Goal: Task Accomplishment & Management: Complete application form

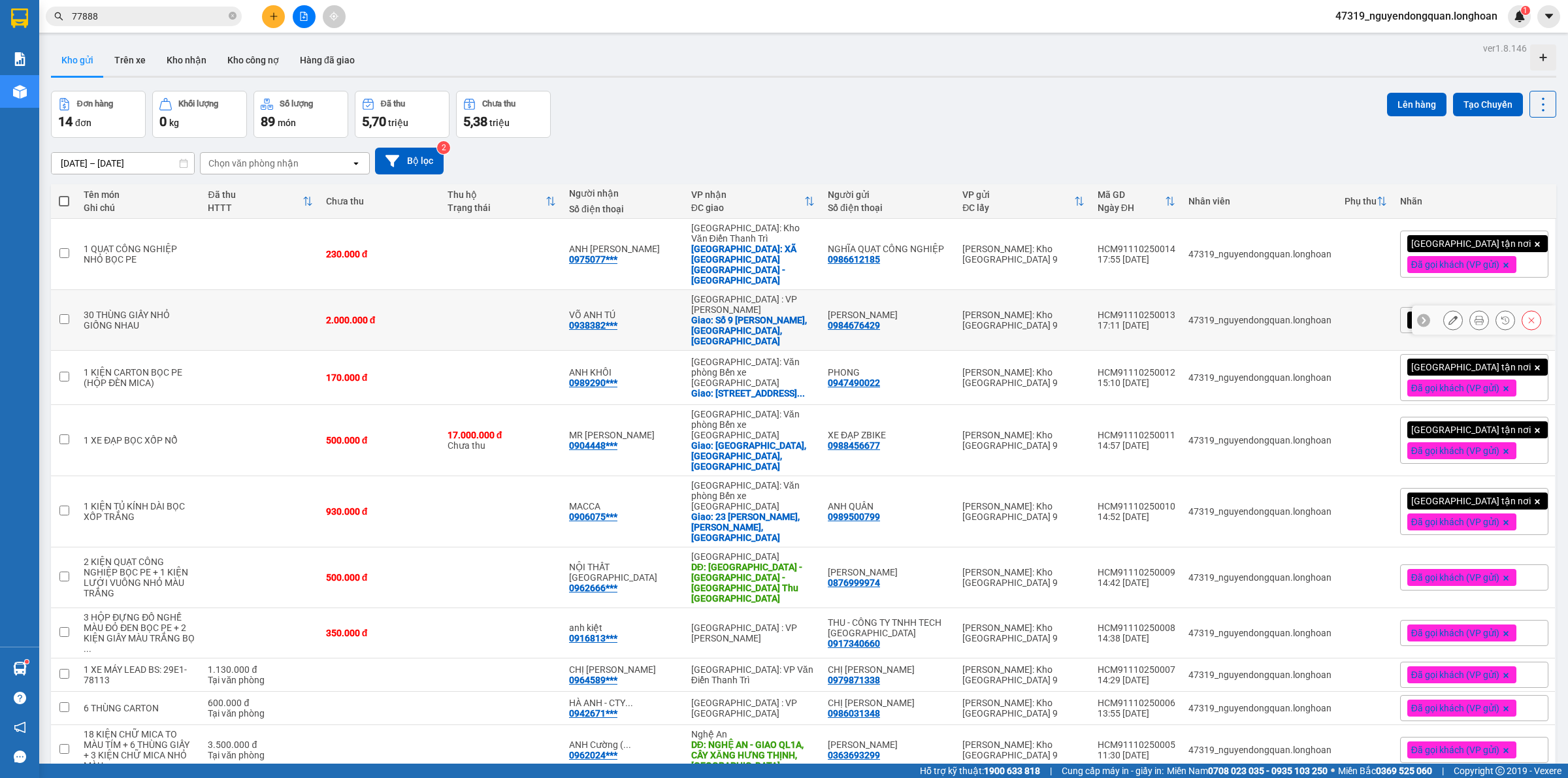
click at [1448, 315] on icon at bounding box center [1453, 320] width 9 height 9
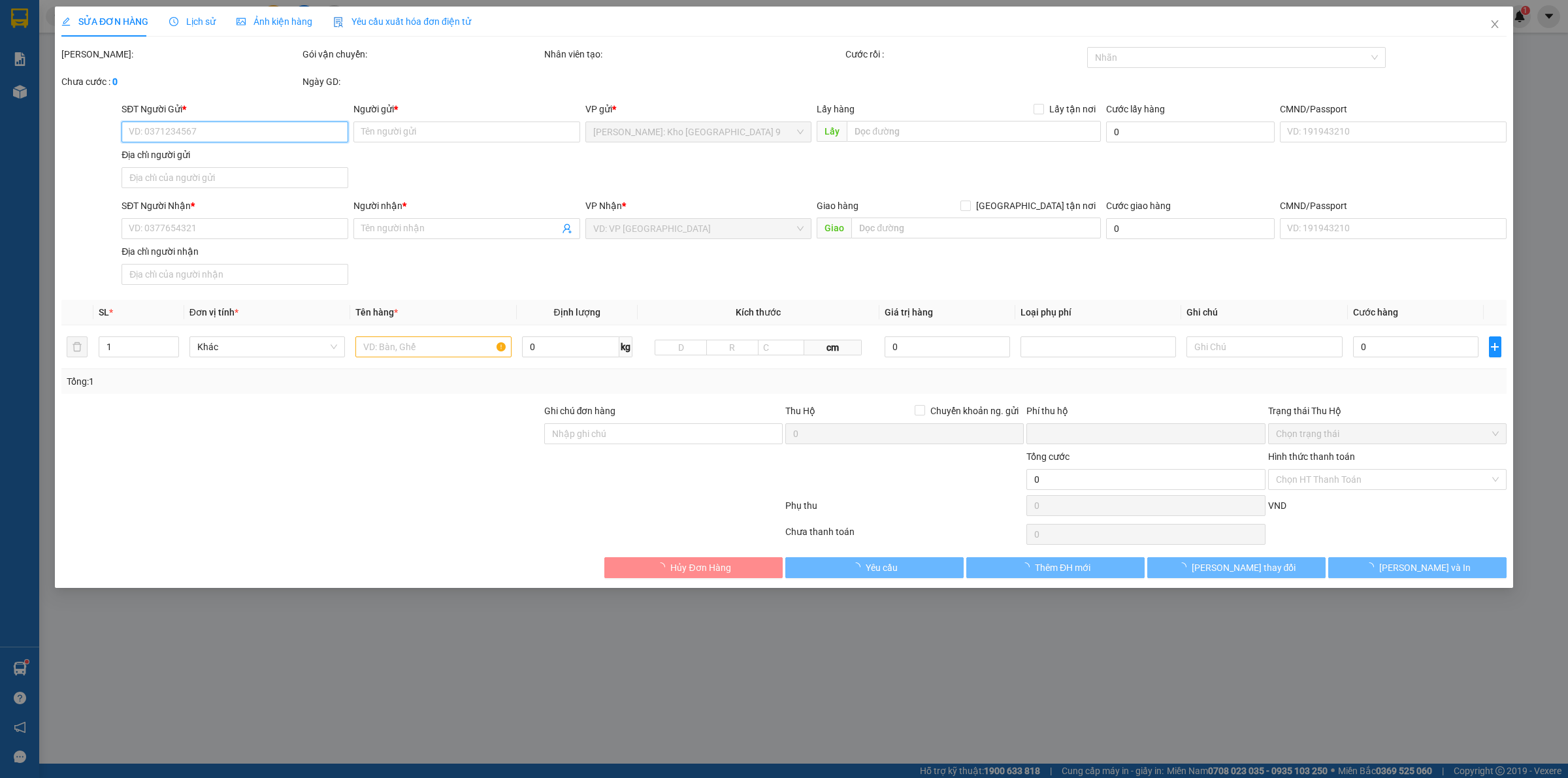
type input "0984676429"
type input "[PERSON_NAME]"
type input "0938382946"
type input "VÕ ANH TÚ"
checkbox input "true"
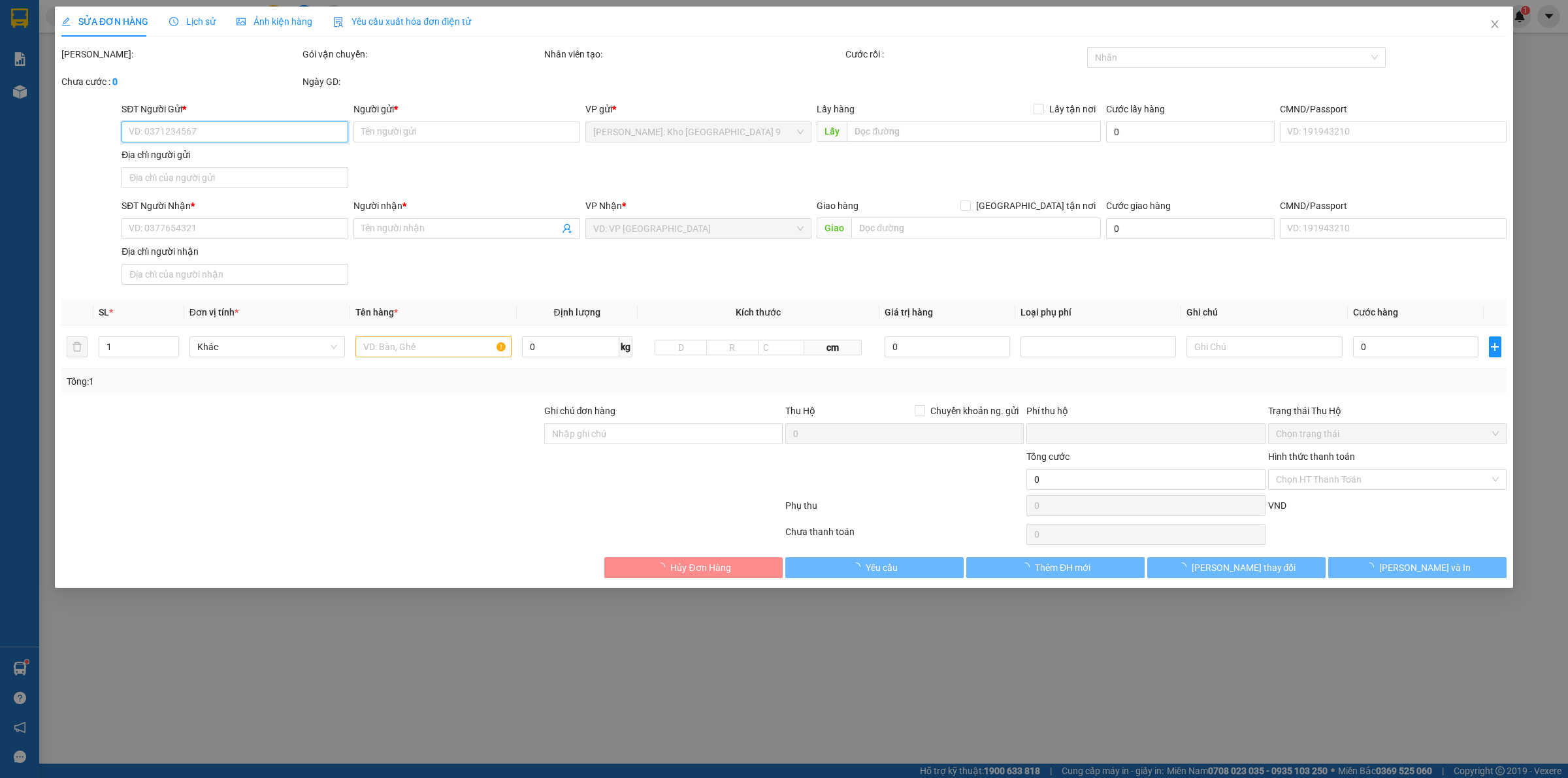
type input "Số 9 [PERSON_NAME], [GEOGRAPHIC_DATA], [GEOGRAPHIC_DATA]"
type input "0"
type input "2.000.000"
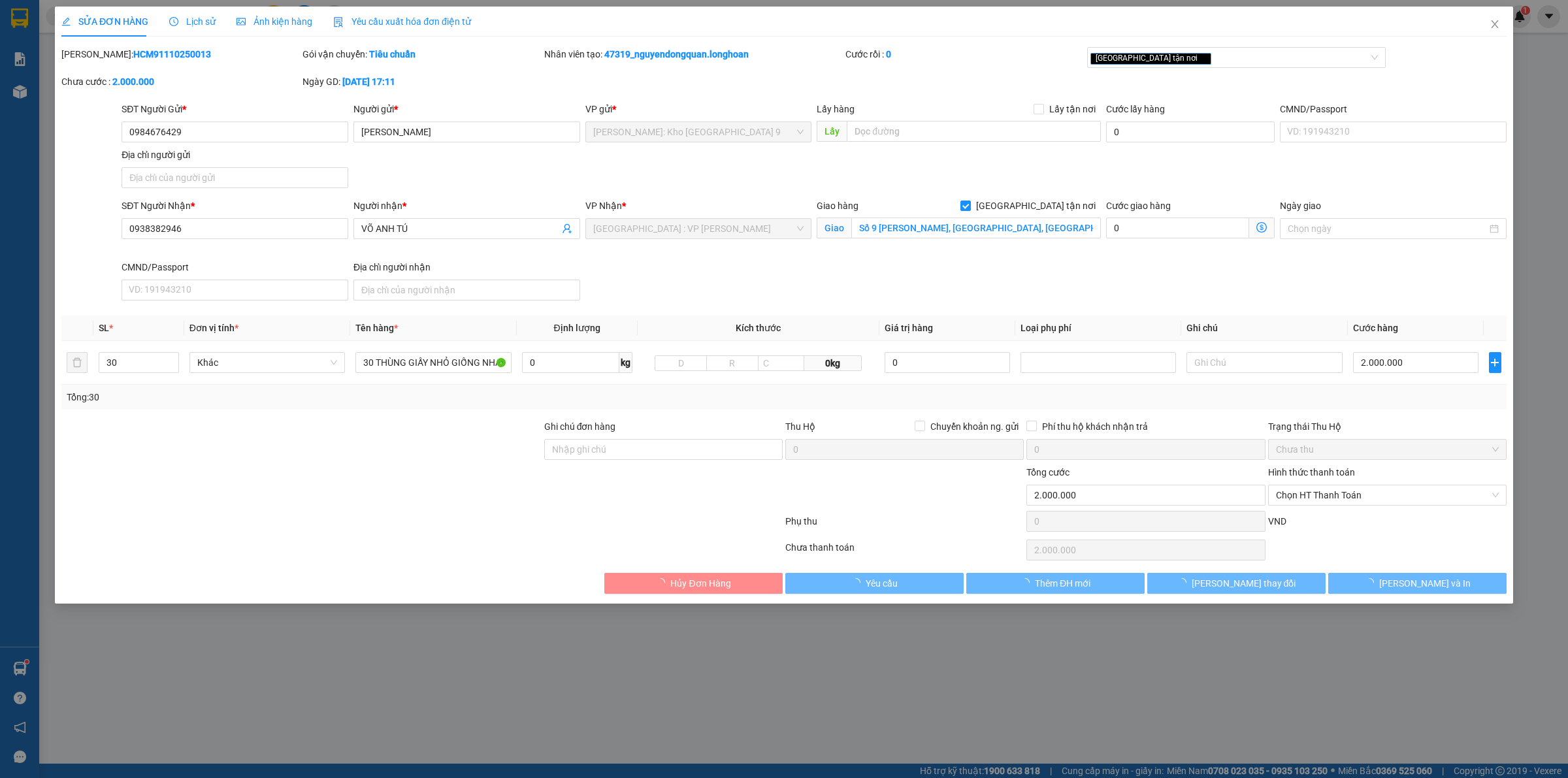
click at [1334, 482] on div "Hình thức thanh toán" at bounding box center [1387, 475] width 238 height 20
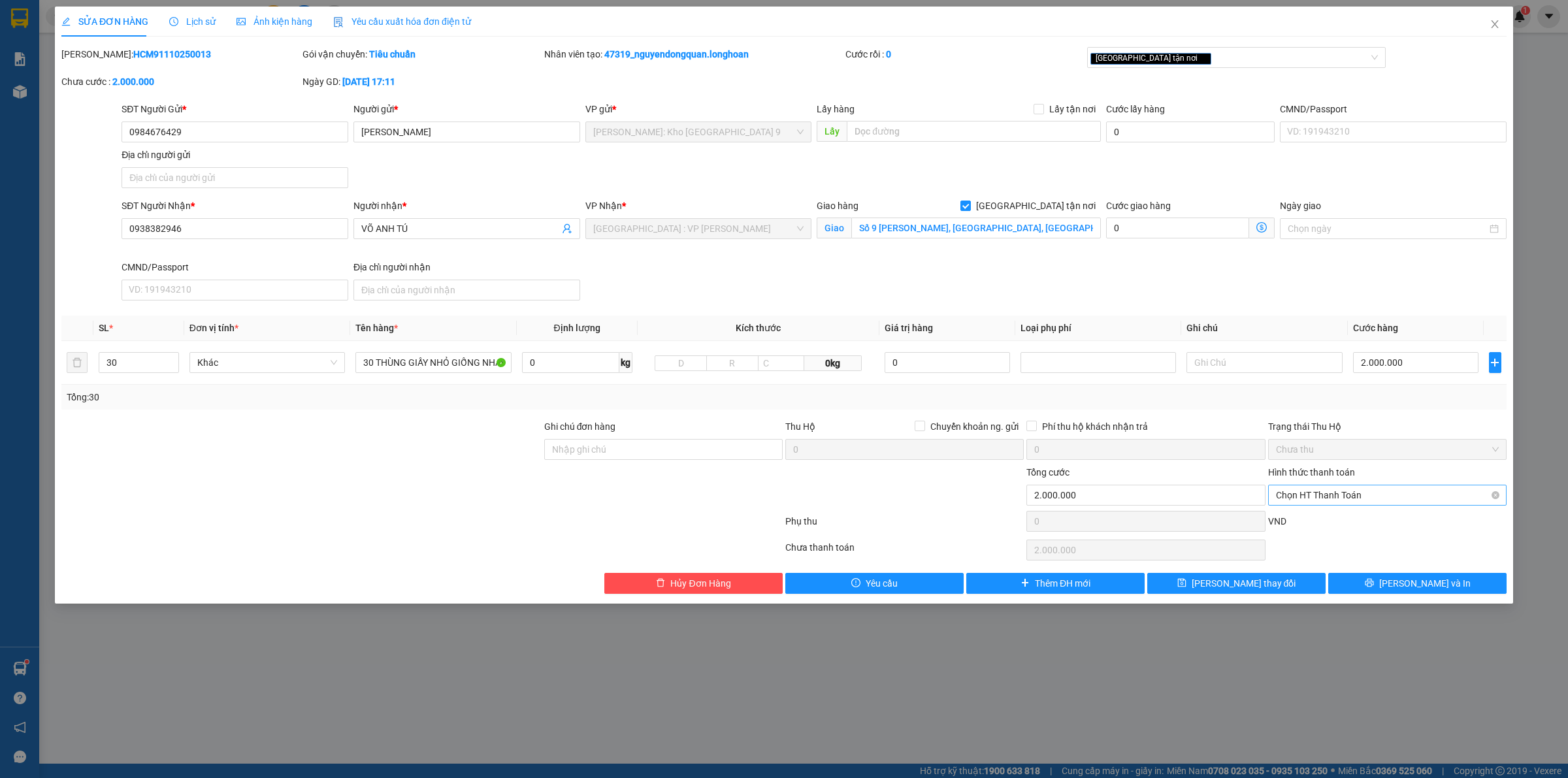
click at [1334, 490] on span "Chọn HT Thanh Toán" at bounding box center [1387, 495] width 223 height 20
click at [1337, 518] on div "Tại văn phòng" at bounding box center [1387, 522] width 223 height 15
type input "0"
click at [1376, 579] on button "[PERSON_NAME] và In" at bounding box center [1417, 583] width 178 height 21
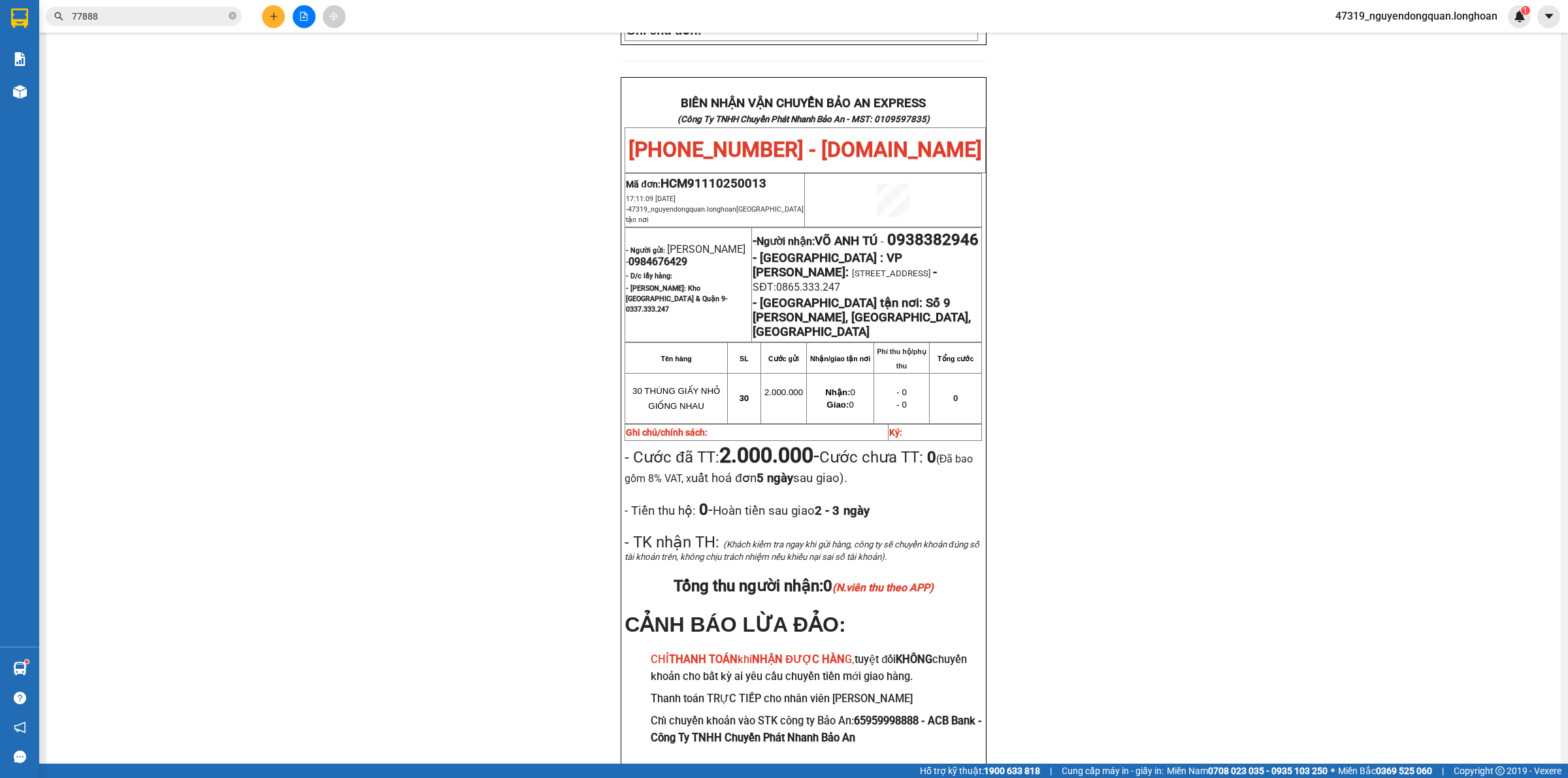
scroll to position [604, 0]
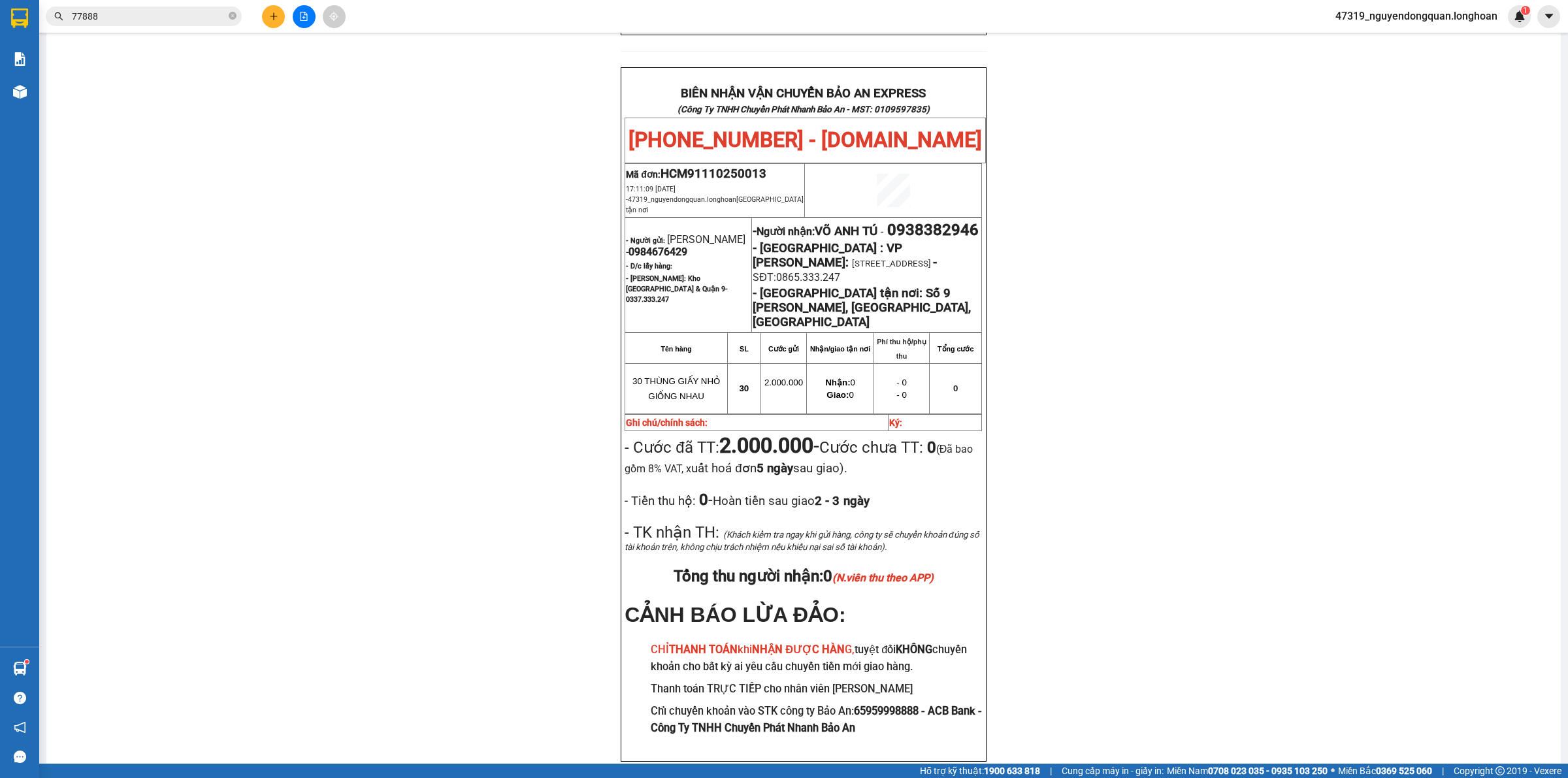
click at [415, 412] on div "PHIẾU DÁN LÊN HÀNG Ngày in phiếu: 18:45 [DATE] CSKH: [PHONE_NUMBER] CÔNG TY TNH…" at bounding box center [803, 151] width 1482 height 1283
drag, startPoint x: 747, startPoint y: 202, endPoint x: 842, endPoint y: 203, distance: 95.0
click at [842, 221] on p "- Người nhận: VÕ ANH TÚ - 0938382946" at bounding box center [866, 230] width 228 height 18
copy span "0938382946"
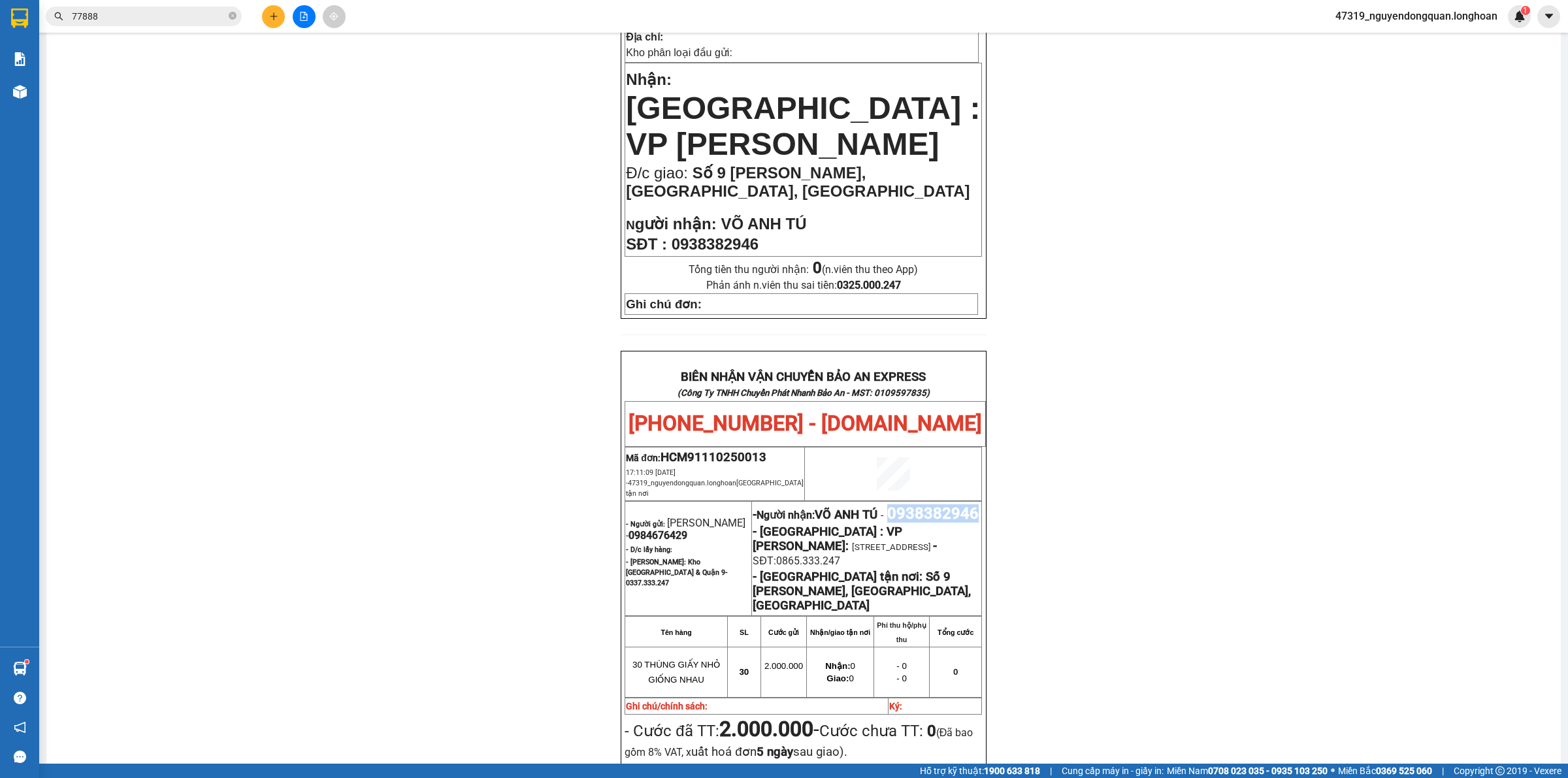
scroll to position [0, 0]
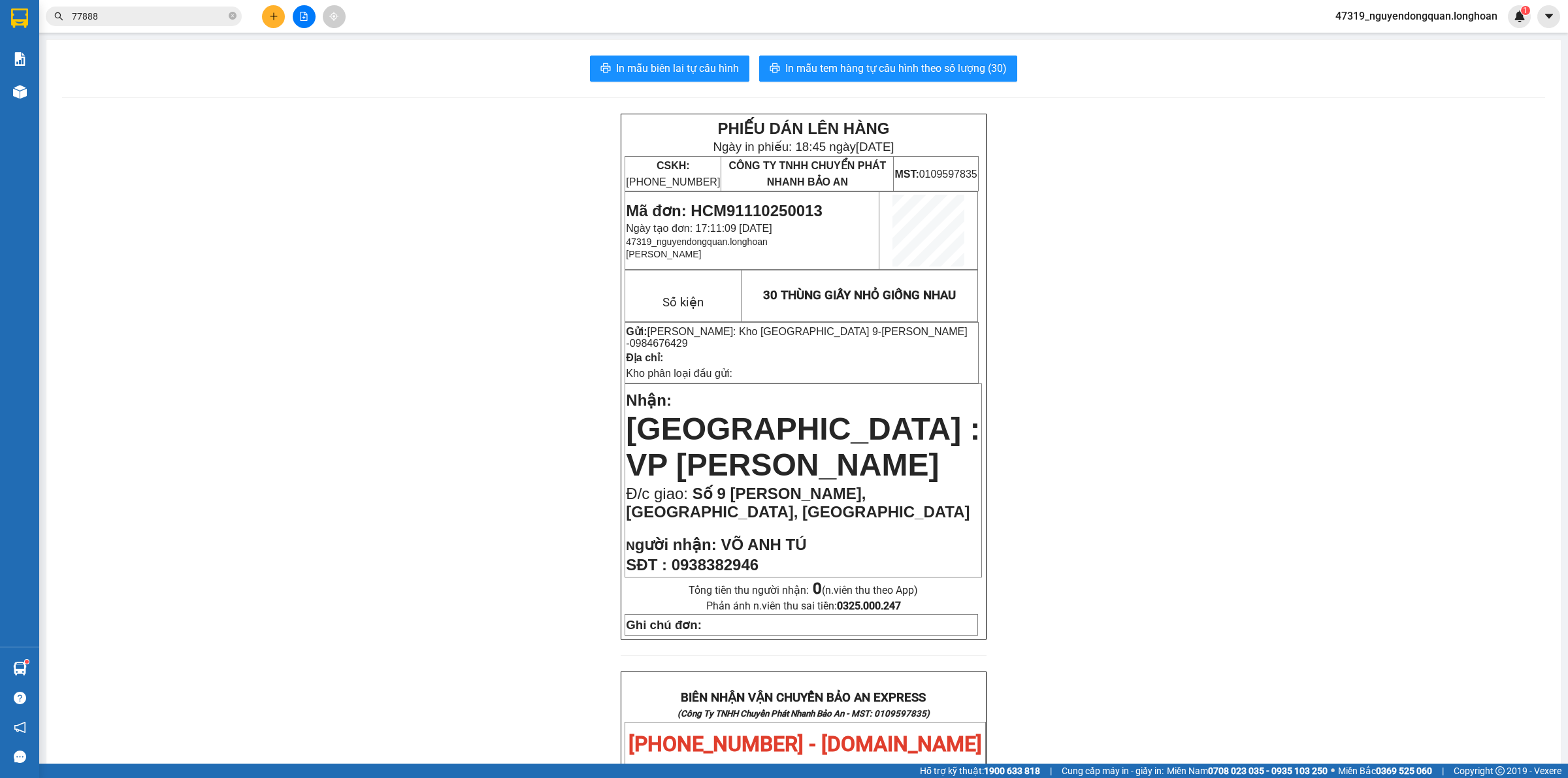
drag, startPoint x: 382, startPoint y: 230, endPoint x: 381, endPoint y: 223, distance: 7.1
click at [381, 228] on div "PHIẾU DÁN LÊN HÀNG Ngày in phiếu: 18:45 [DATE] CSKH: [PHONE_NUMBER] CÔNG TY TNH…" at bounding box center [803, 755] width 1482 height 1283
click at [39, 24] on div "77888" at bounding box center [128, 17] width 255 height 20
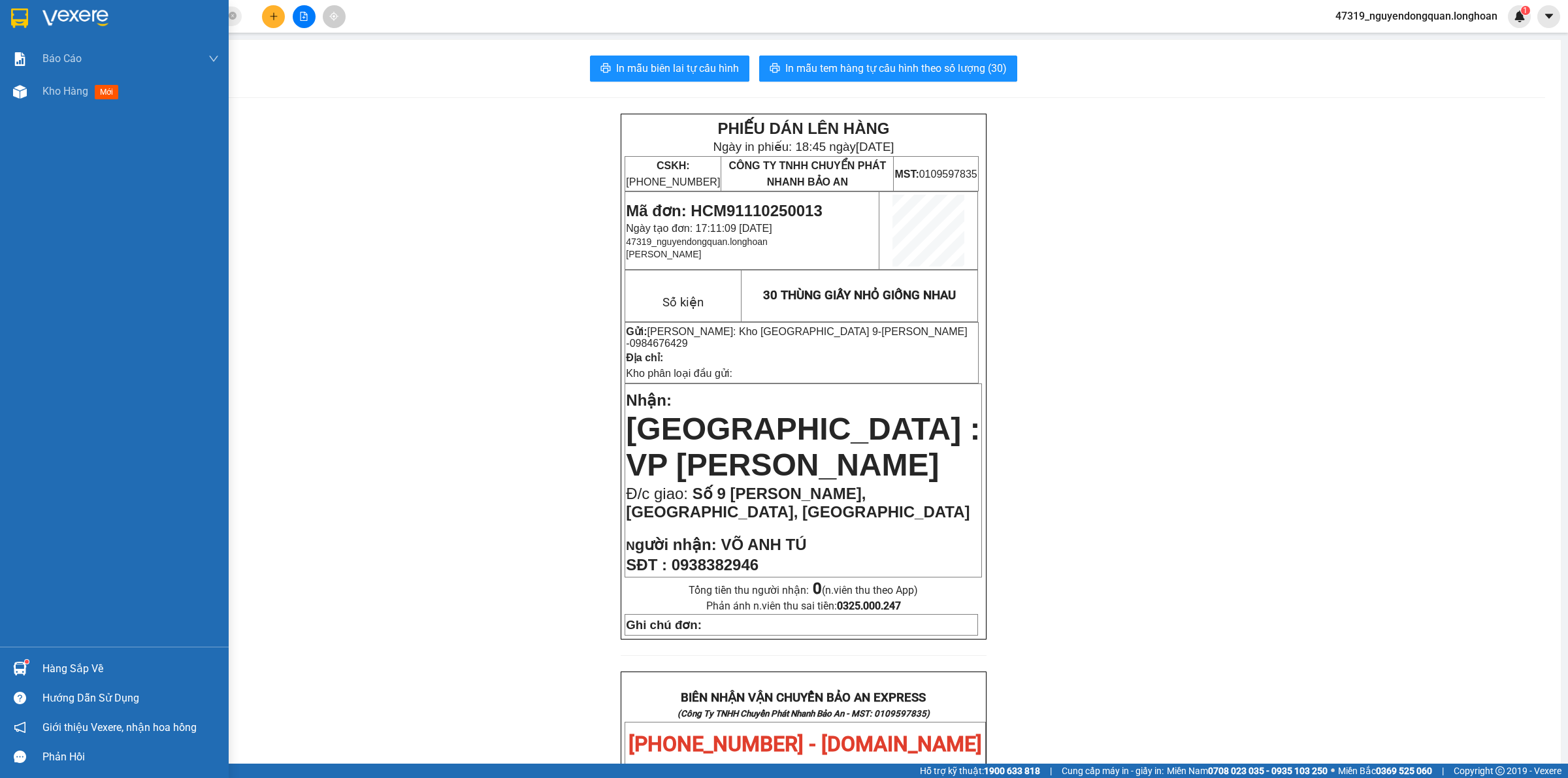
click at [10, 21] on div at bounding box center [20, 18] width 23 height 23
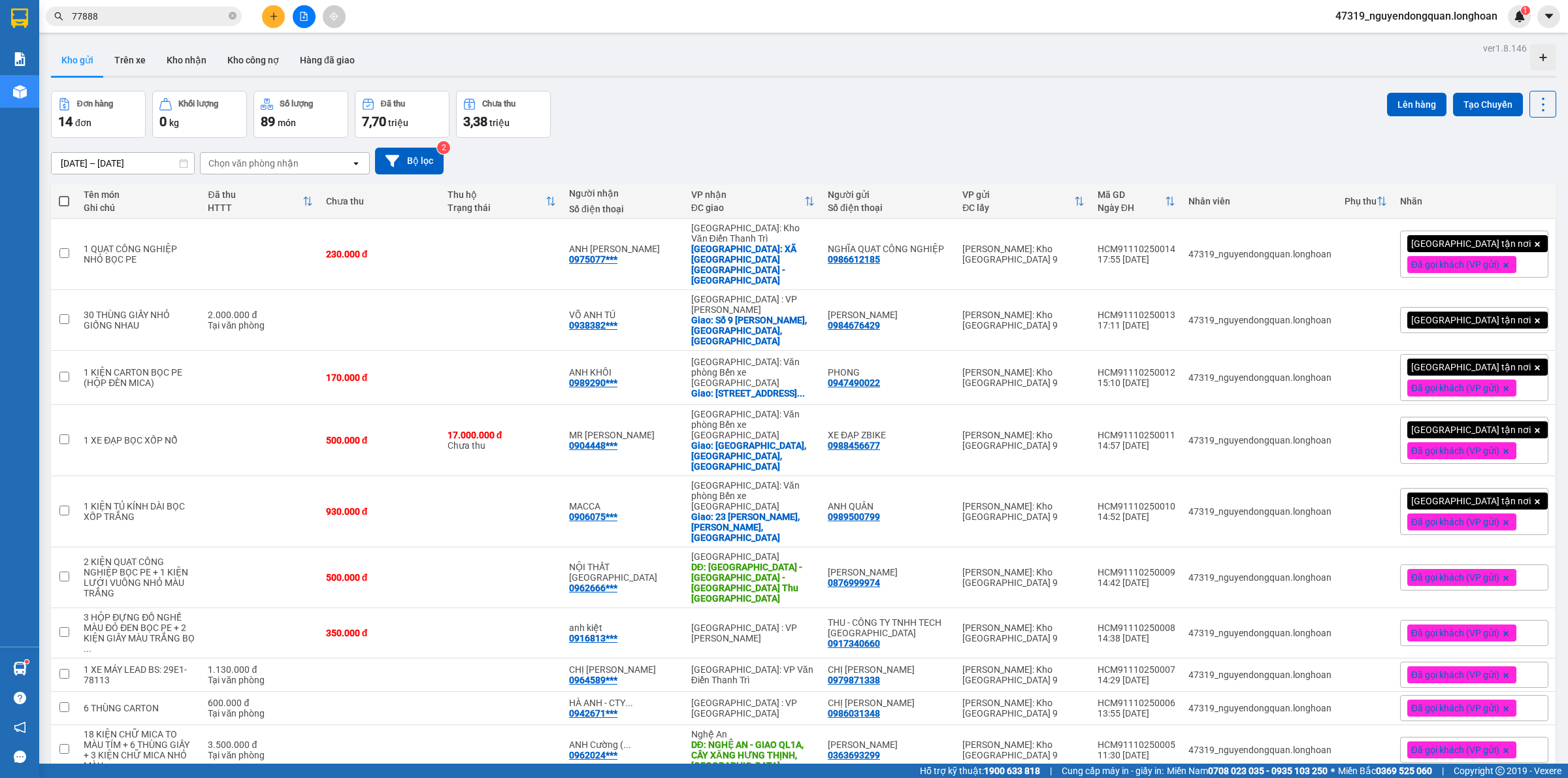
click at [1506, 307] on div "[GEOGRAPHIC_DATA] tận nơi" at bounding box center [1474, 320] width 148 height 26
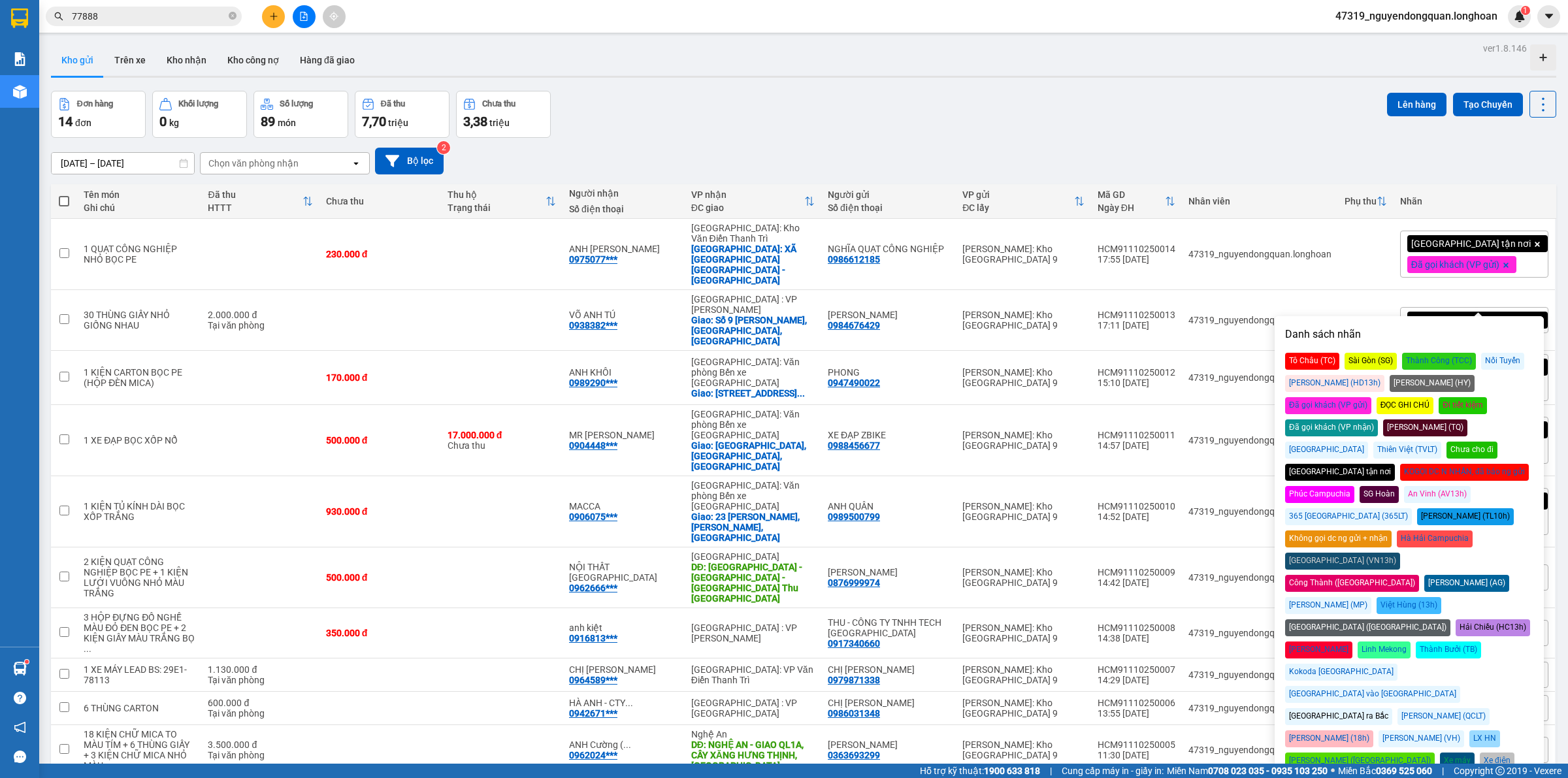
click at [1371, 397] on div "Đã gọi khách (VP gửi)" at bounding box center [1327, 405] width 86 height 17
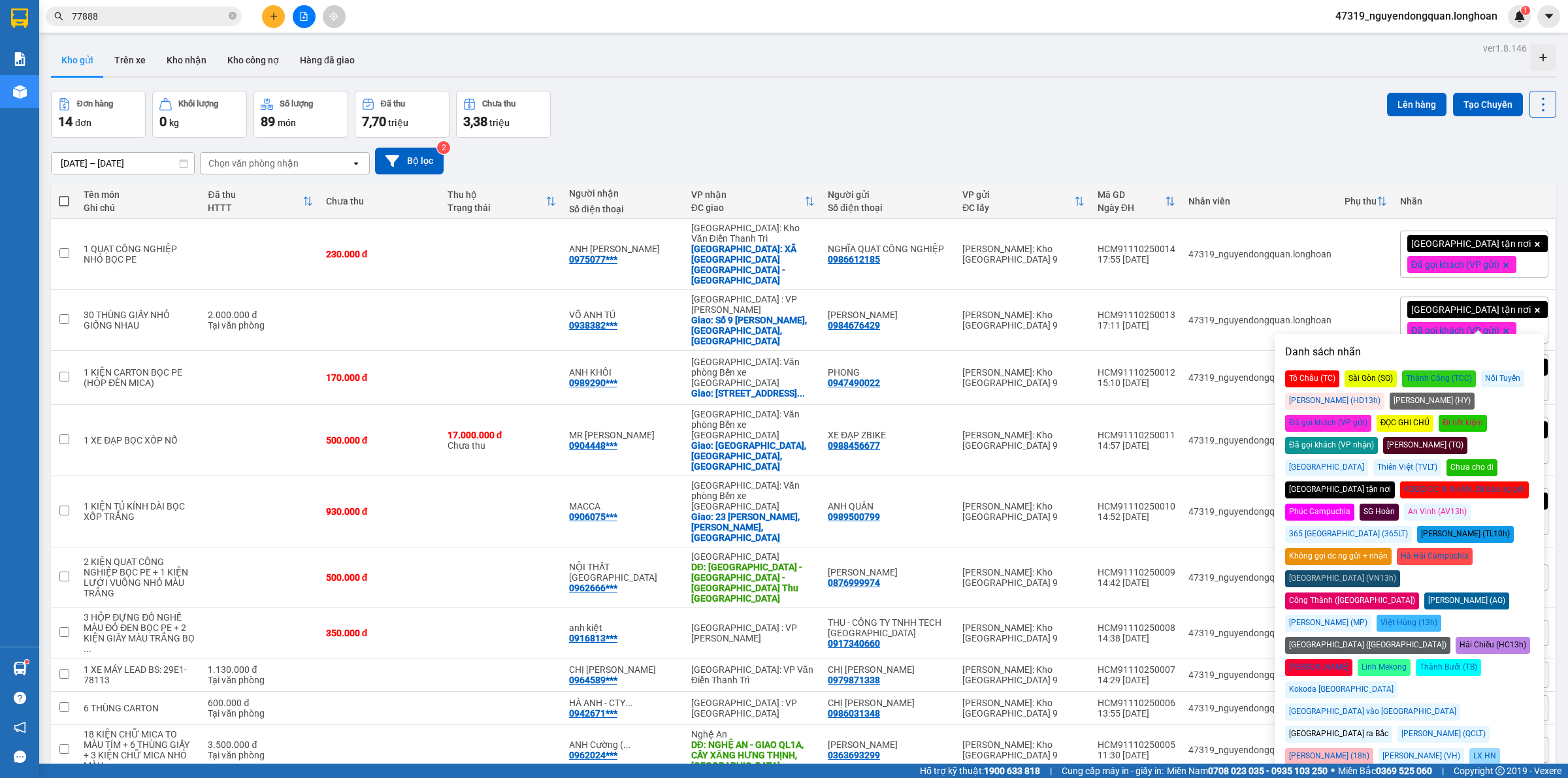
click at [1293, 138] on div "[DATE] – [DATE] Press the down arrow key to interact with the calendar and sele…" at bounding box center [803, 160] width 1505 height 47
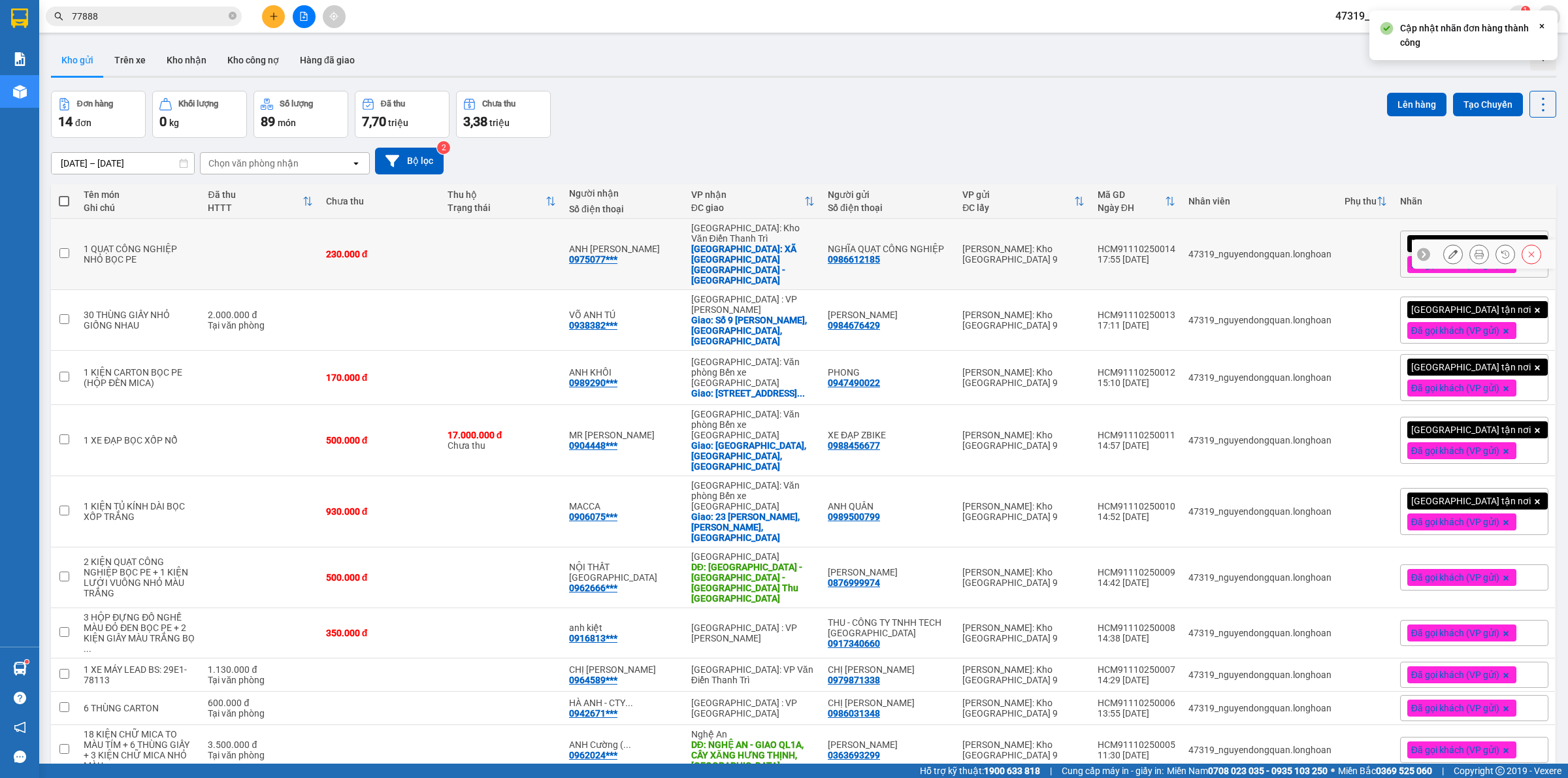
click at [1469, 253] on button at bounding box center [1479, 254] width 18 height 23
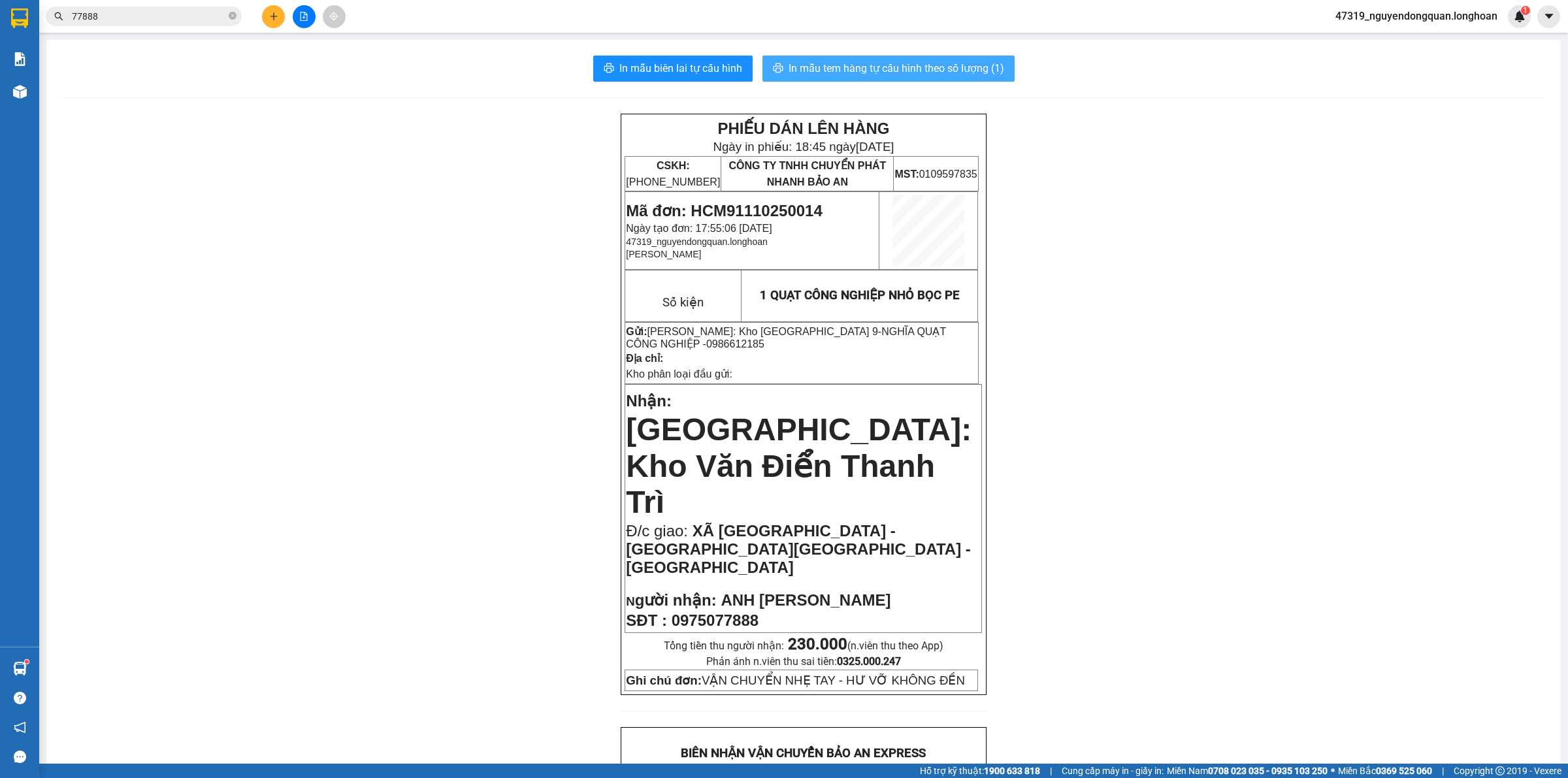
click at [965, 66] on span "In mẫu tem hàng tự cấu hình theo số lượng (1)" at bounding box center [896, 68] width 215 height 16
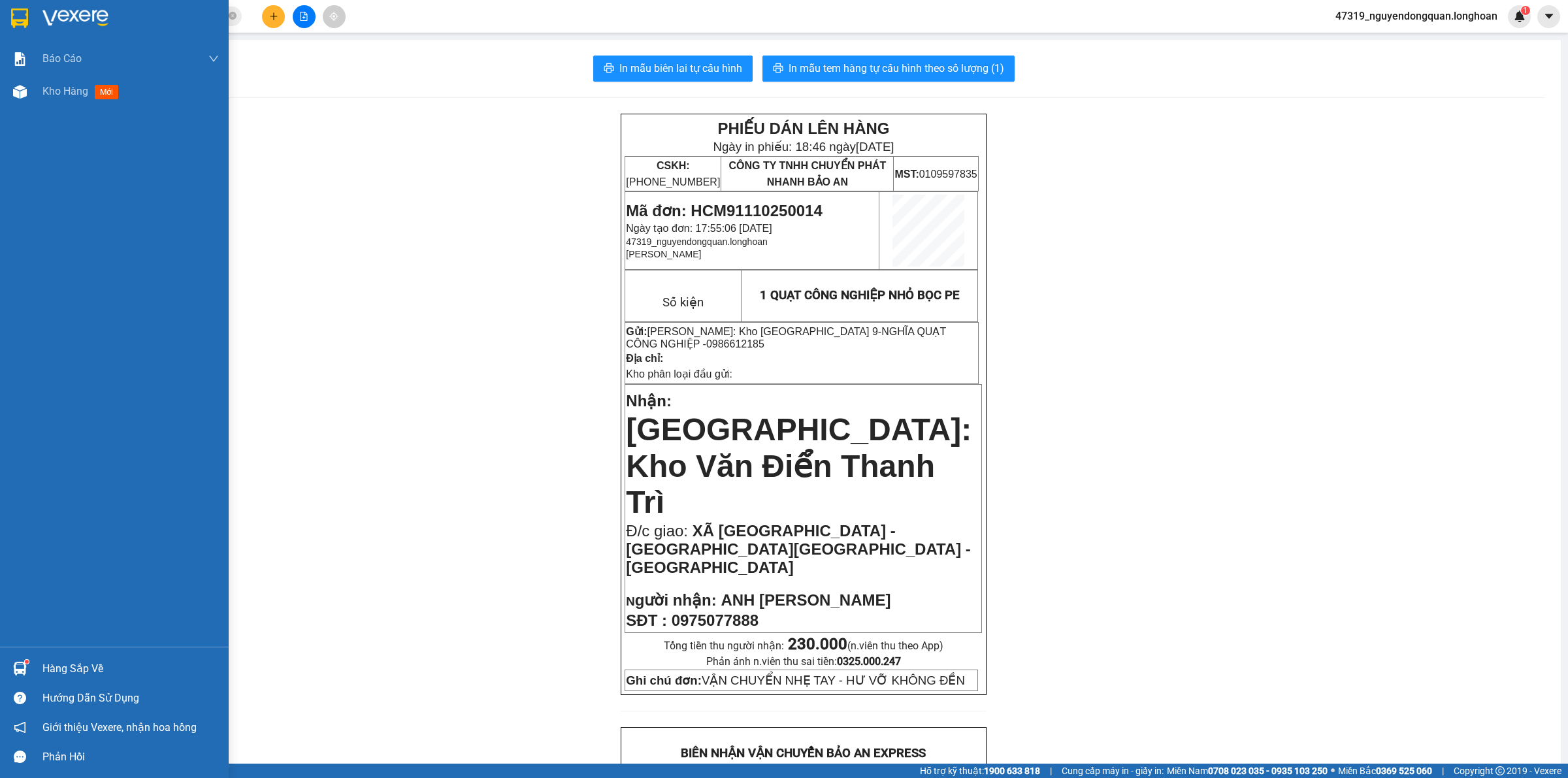
click at [44, 24] on img at bounding box center [76, 18] width 66 height 20
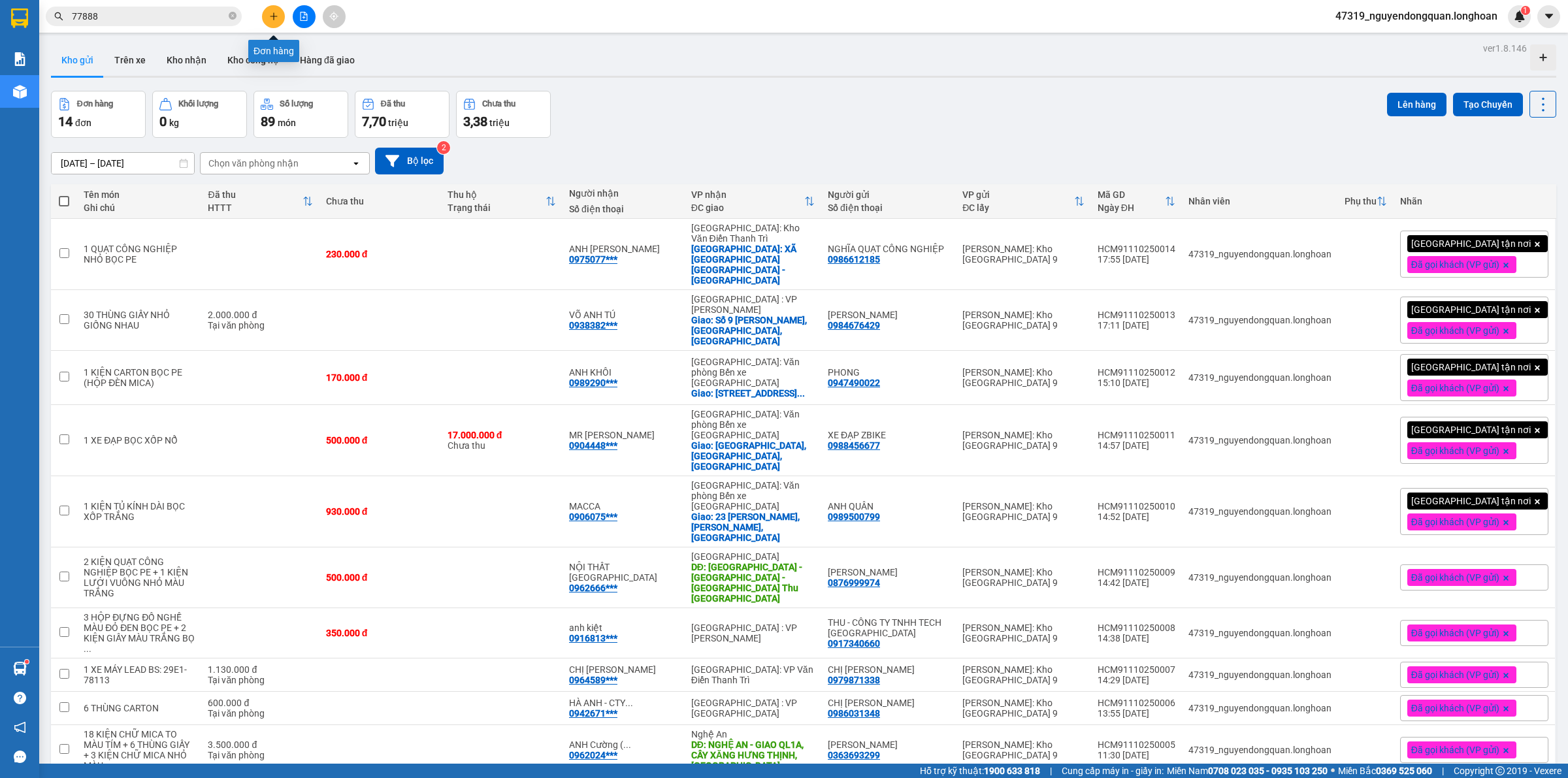
click at [276, 16] on icon "plus" at bounding box center [273, 16] width 7 height 1
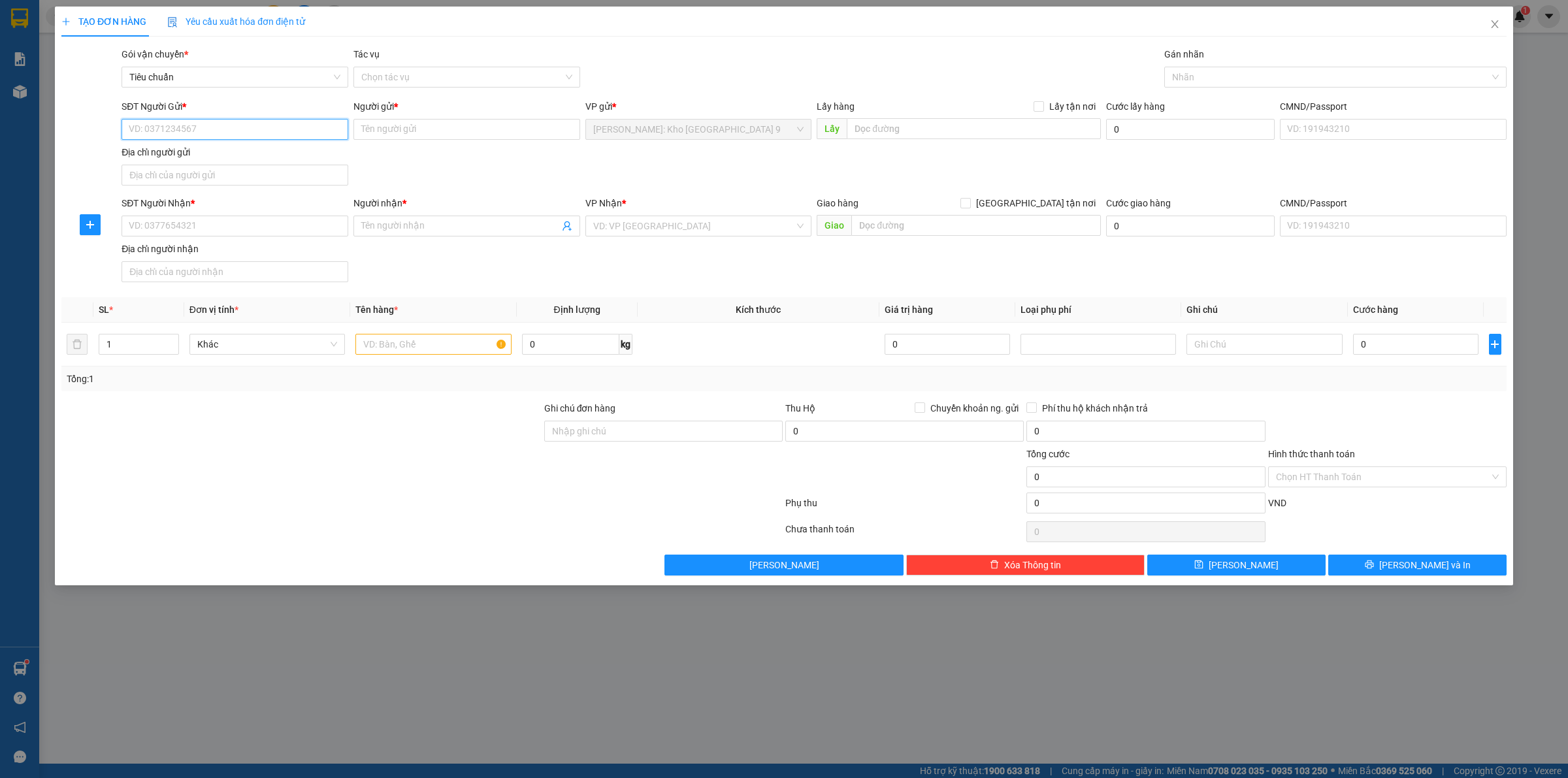
click at [275, 137] on input "SĐT Người Gửi *" at bounding box center [234, 129] width 227 height 21
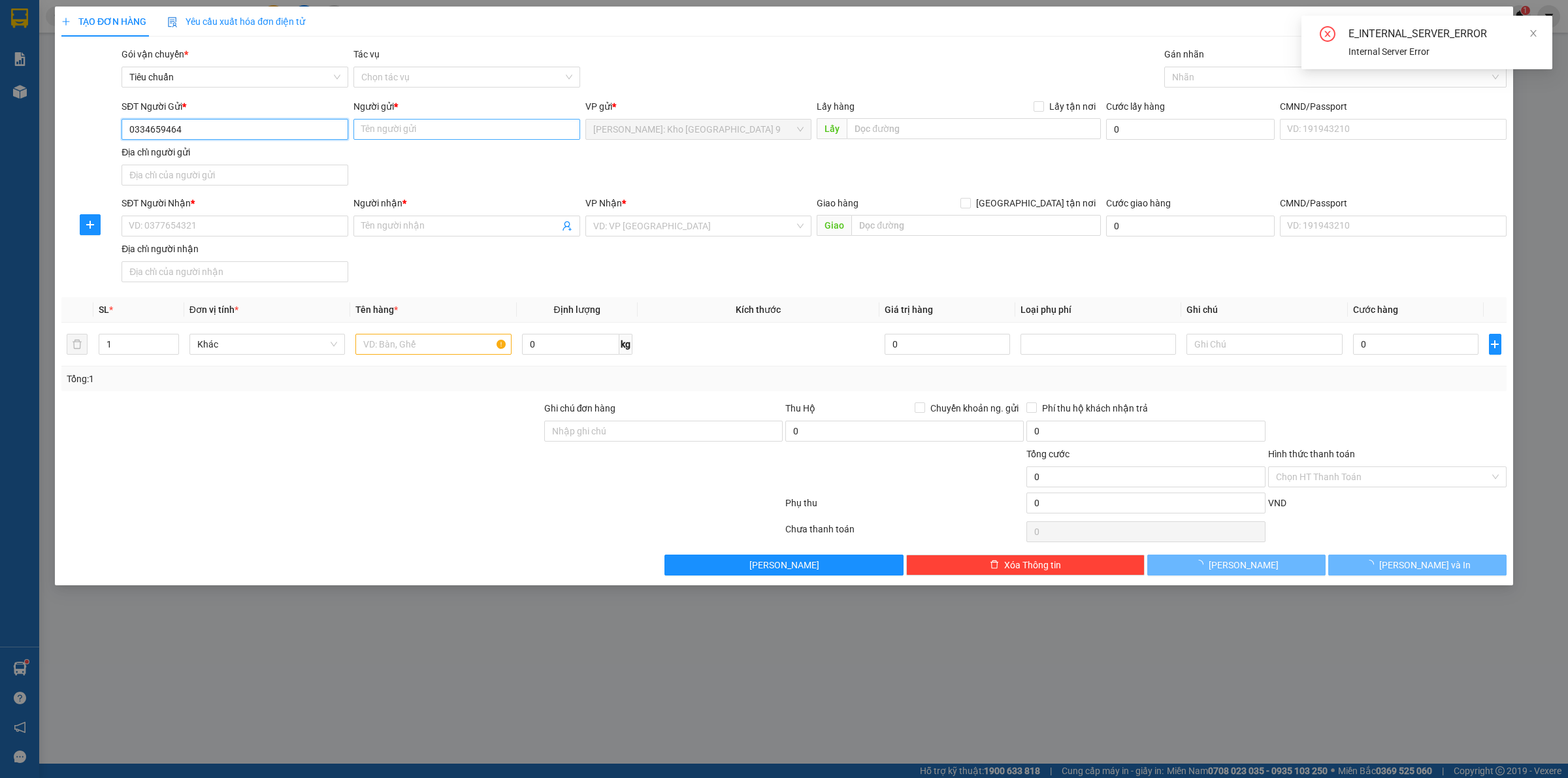
type input "0334659464"
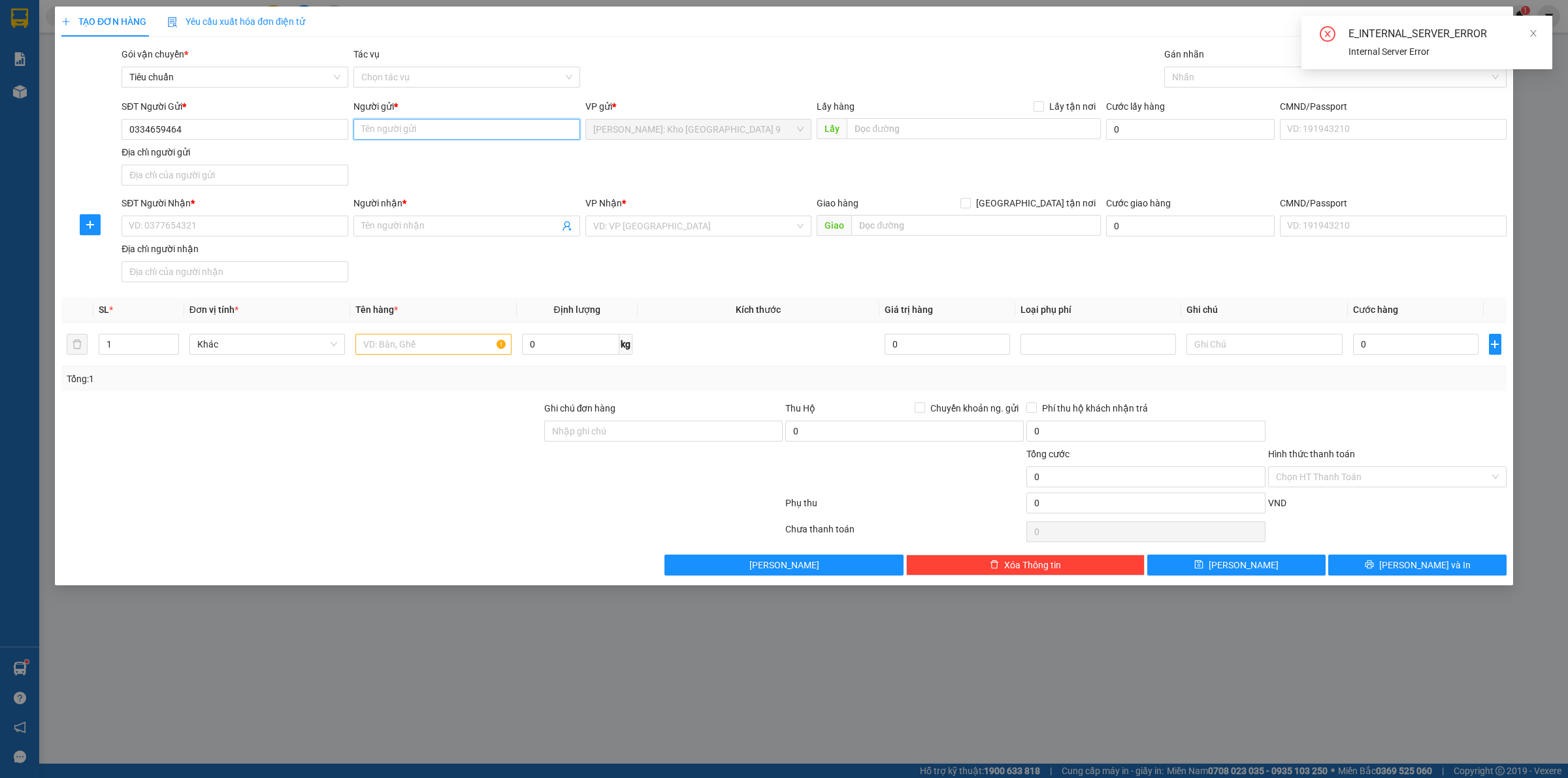
click at [474, 136] on input "Người gửi *" at bounding box center [467, 129] width 227 height 21
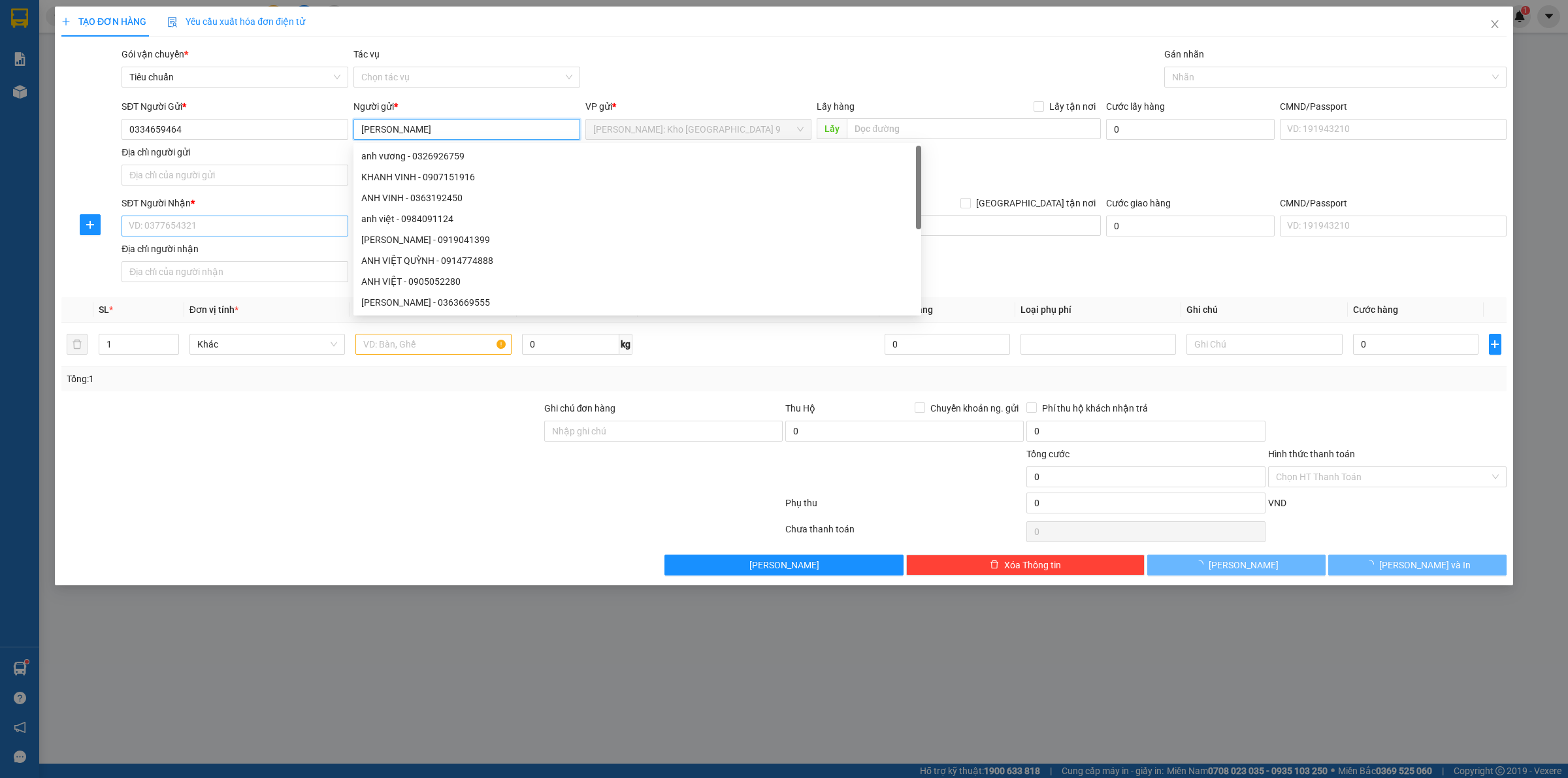
type input "[PERSON_NAME]"
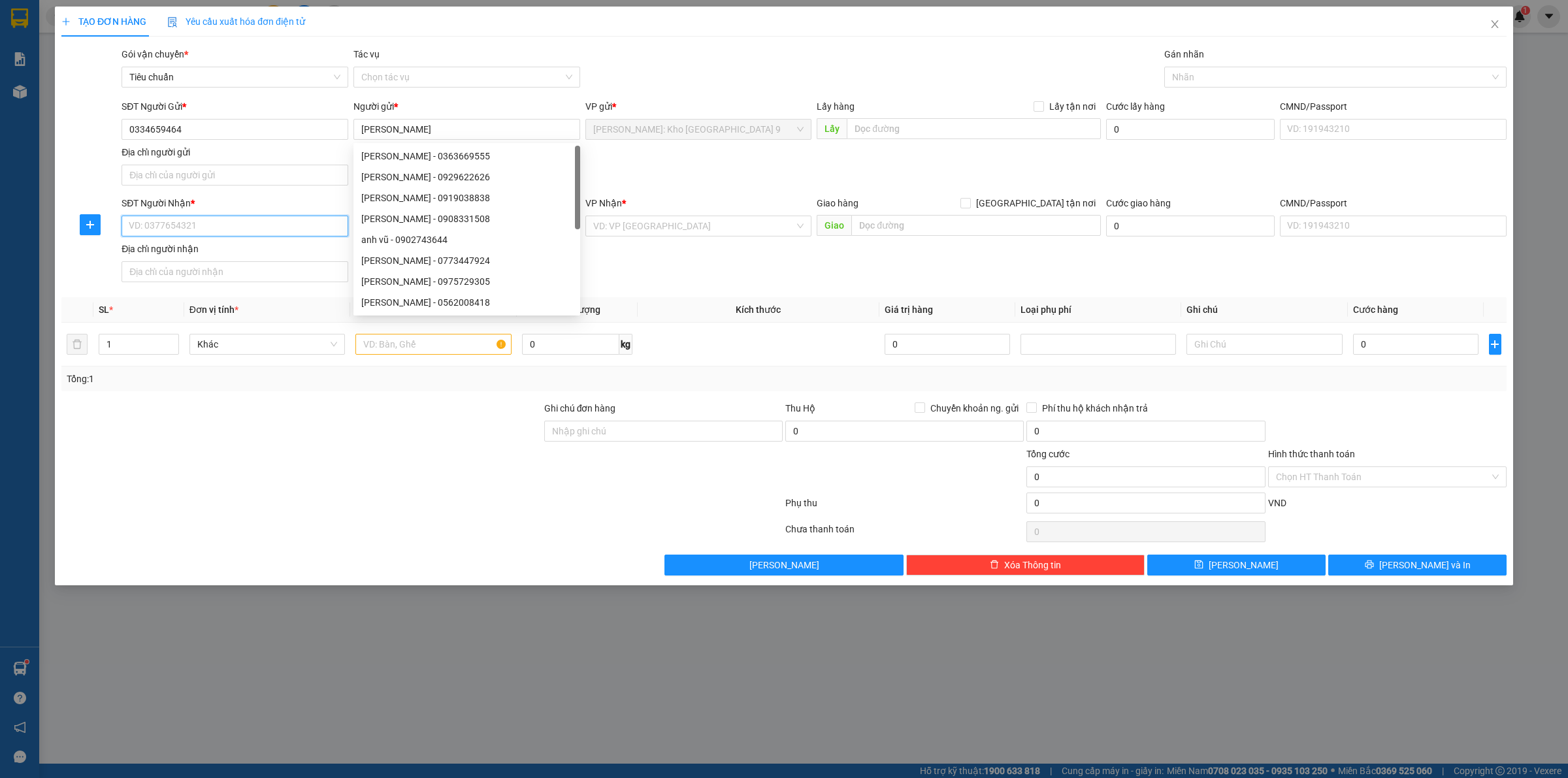
click at [248, 221] on input "SĐT Người Nhận *" at bounding box center [234, 225] width 227 height 21
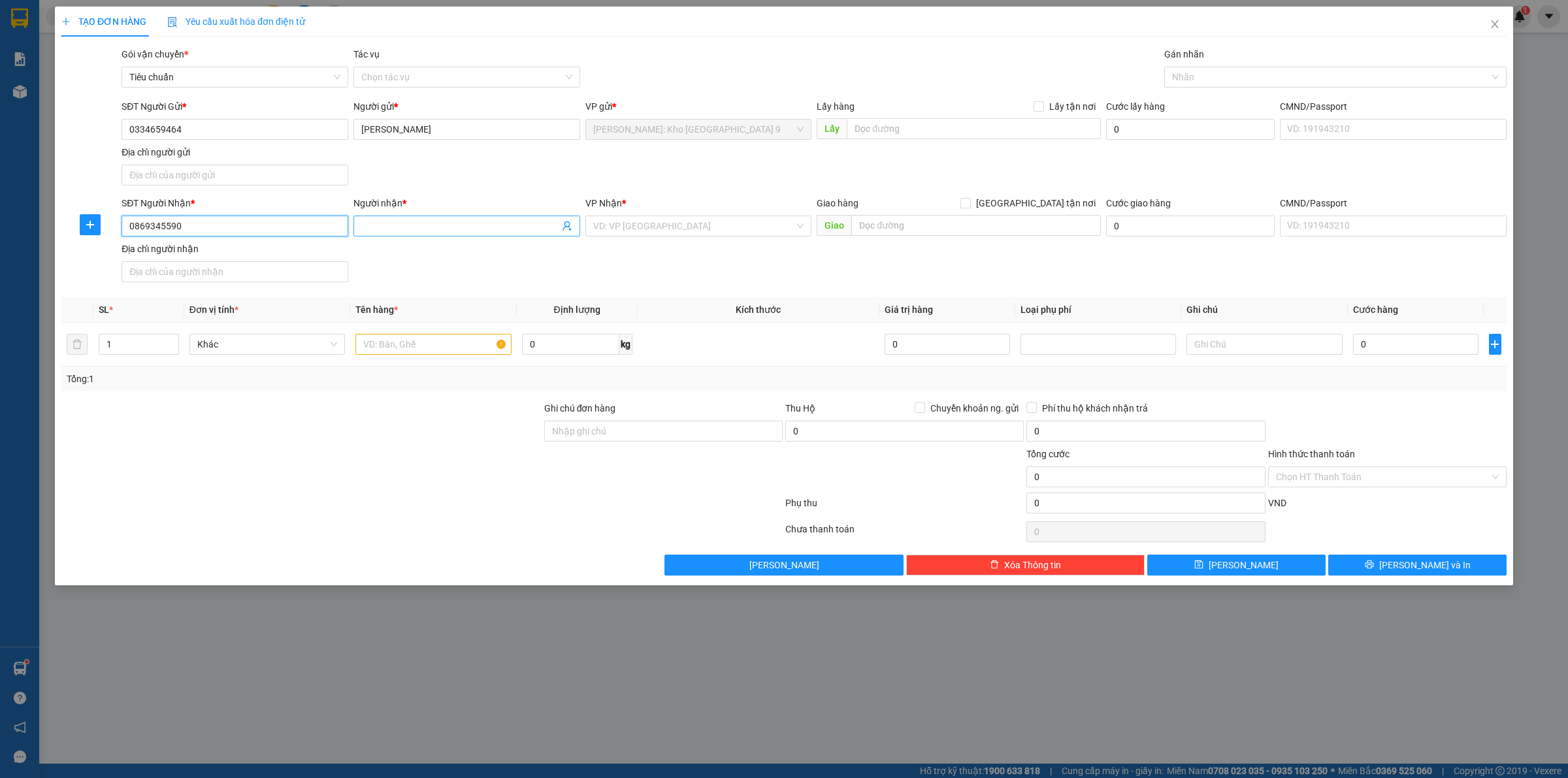
type input "0869345590"
click at [477, 232] on input "Người nhận *" at bounding box center [460, 225] width 198 height 15
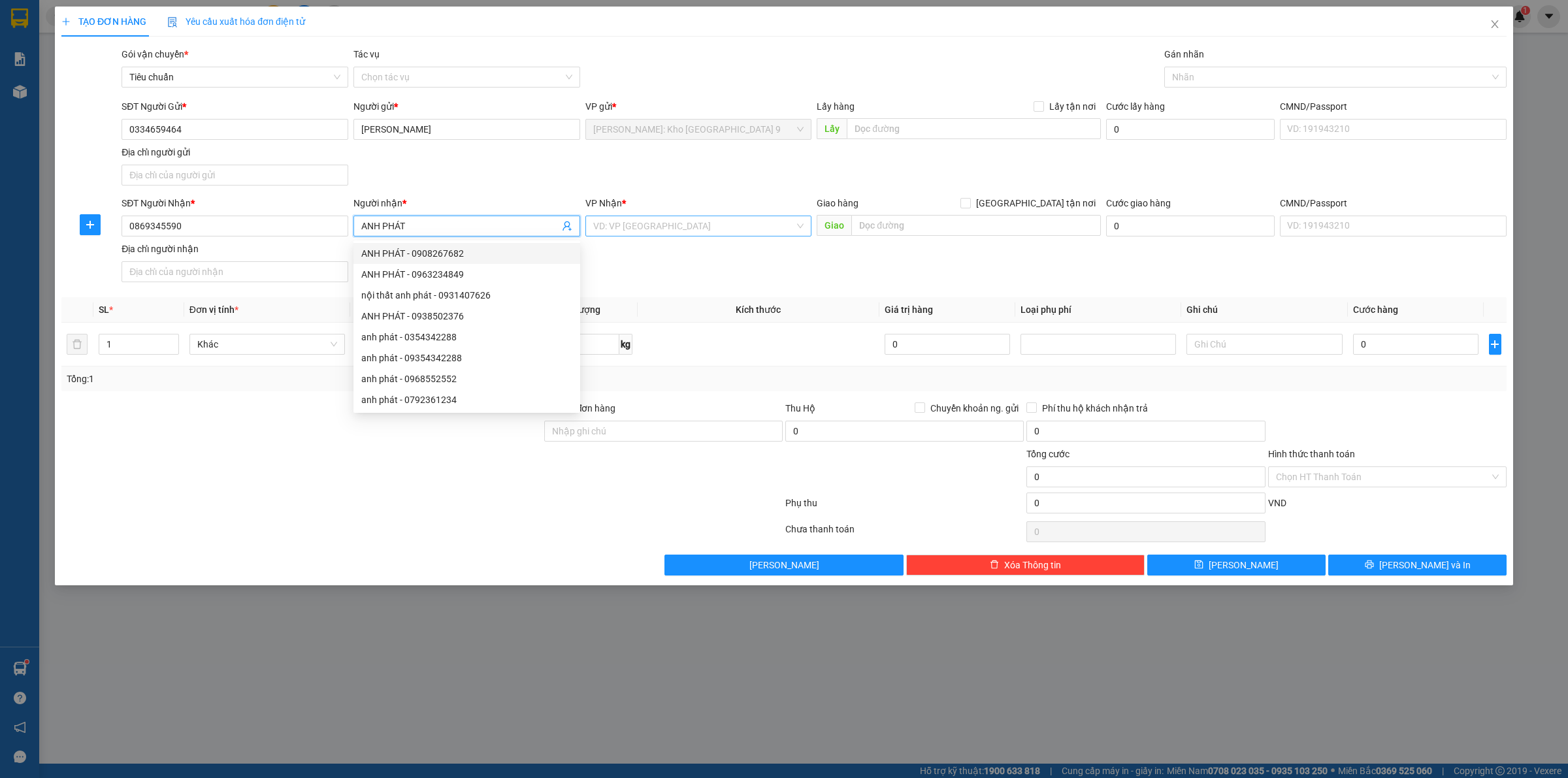
type input "ANH PHÁT"
click at [651, 229] on input "search" at bounding box center [694, 226] width 202 height 20
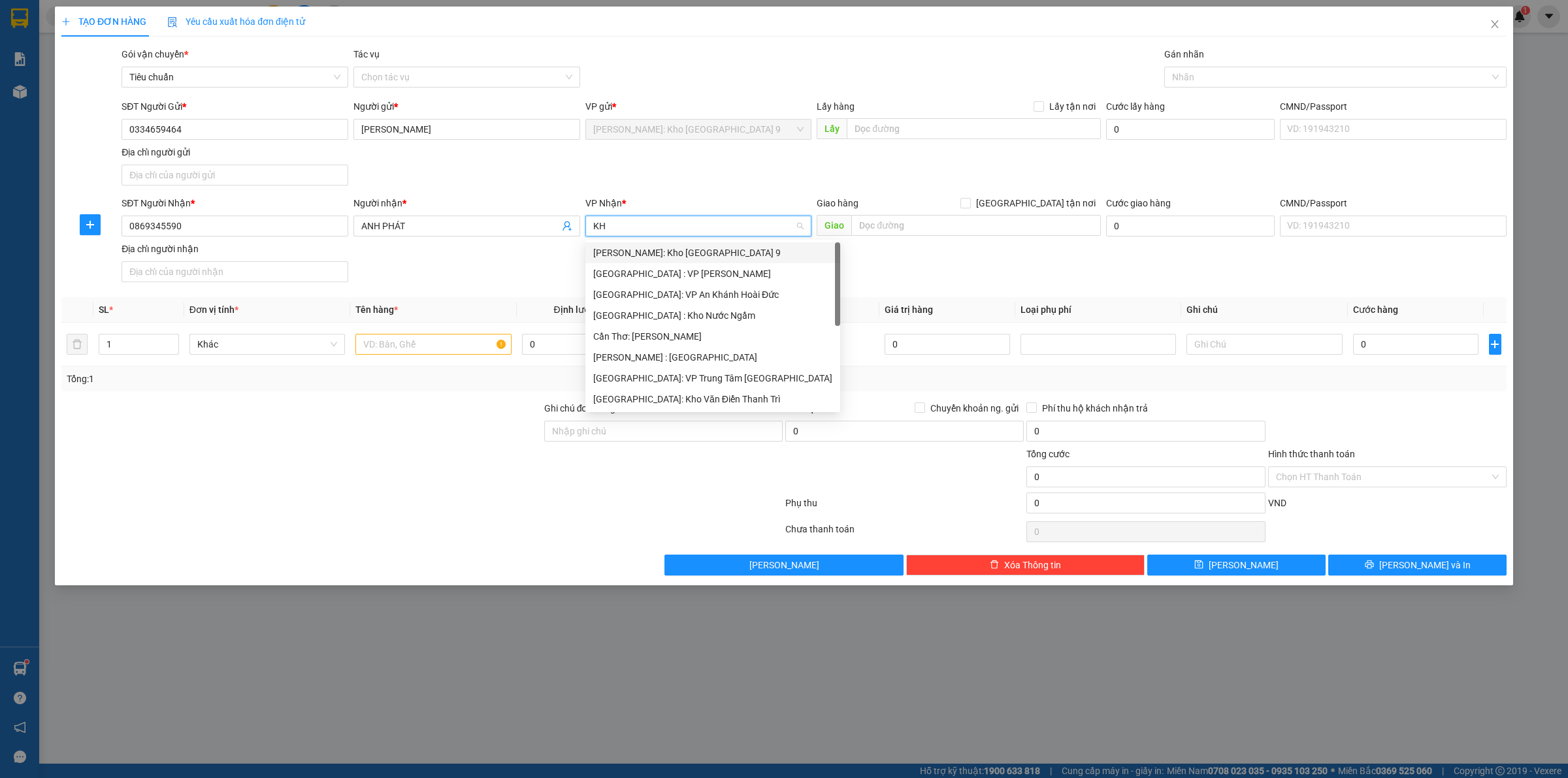
type input "KHO"
click at [696, 341] on div "[GEOGRAPHIC_DATA]: Kho Văn Điển Thanh Trì" at bounding box center [699, 336] width 211 height 15
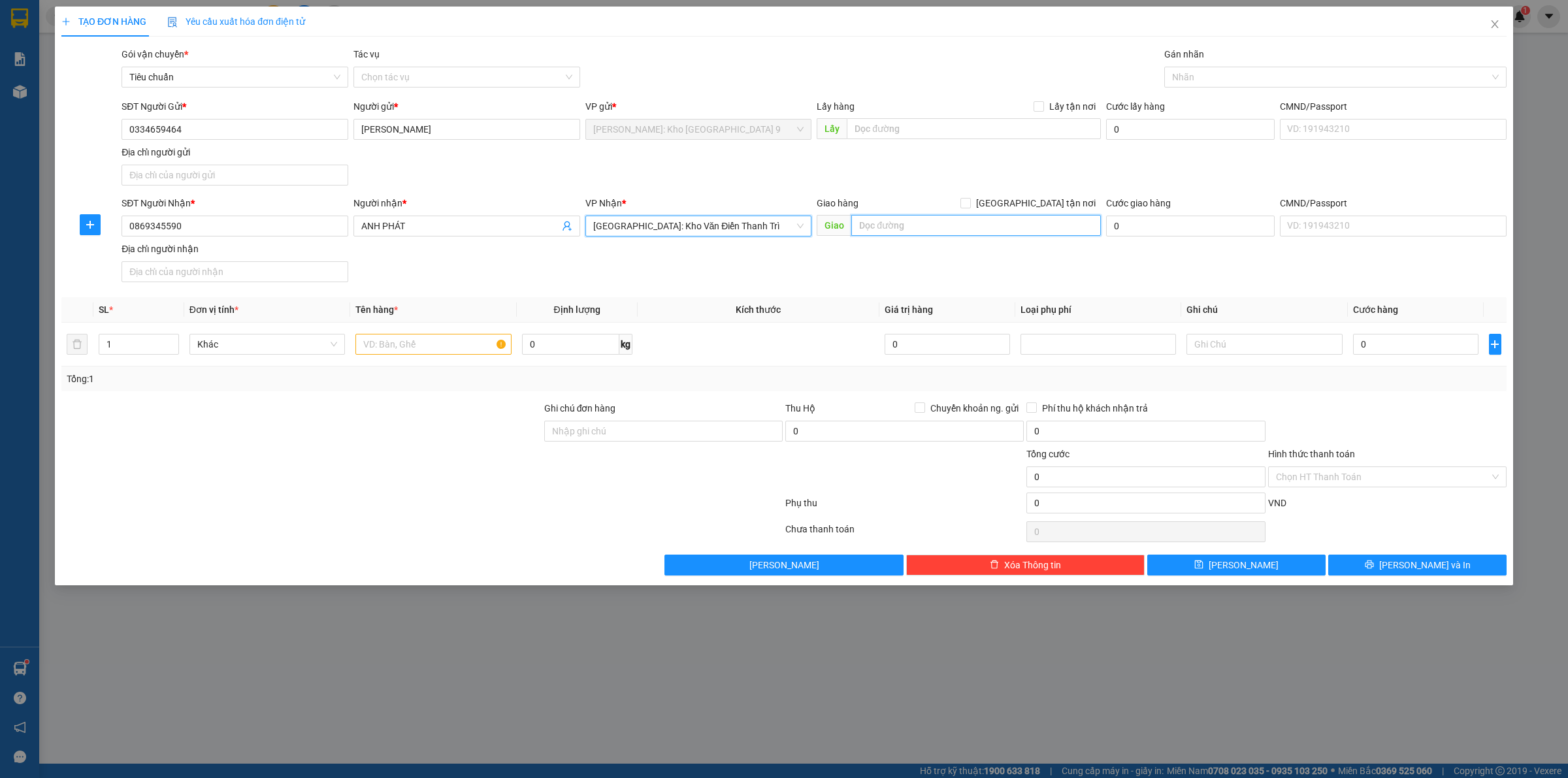
click at [938, 231] on input "text" at bounding box center [975, 224] width 250 height 21
click at [907, 229] on input "text" at bounding box center [975, 224] width 250 height 21
drag, startPoint x: 1049, startPoint y: 222, endPoint x: 842, endPoint y: 242, distance: 208.0
click at [842, 241] on div "Giao hàng [GEOGRAPHIC_DATA] tận nơi Giao SỐ 28, [GEOGRAPHIC_DATA], [GEOGRAPHIC_…" at bounding box center [959, 219] width 284 height 46
type input "SỐ 28, Đ HOA KHÊ, TT [GEOGRAPHIC_DATA], [GEOGRAPHIC_DATA]"
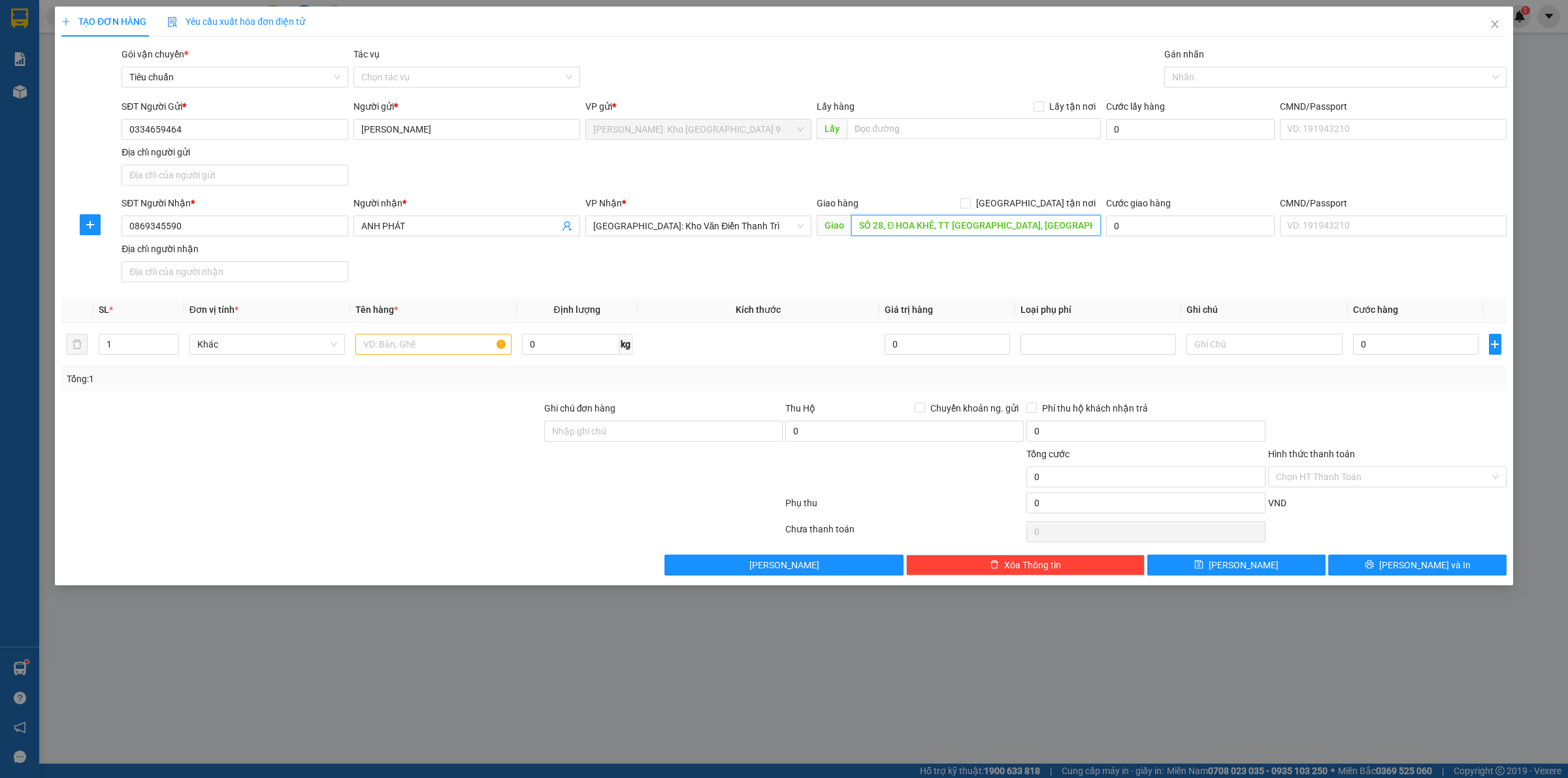
click at [1056, 228] on input "SỐ 28, Đ HOA KHÊ, TT [GEOGRAPHIC_DATA], [GEOGRAPHIC_DATA]" at bounding box center [975, 224] width 250 height 21
click at [969, 200] on input "[GEOGRAPHIC_DATA] tận nơi" at bounding box center [965, 202] width 9 height 9
checkbox input "true"
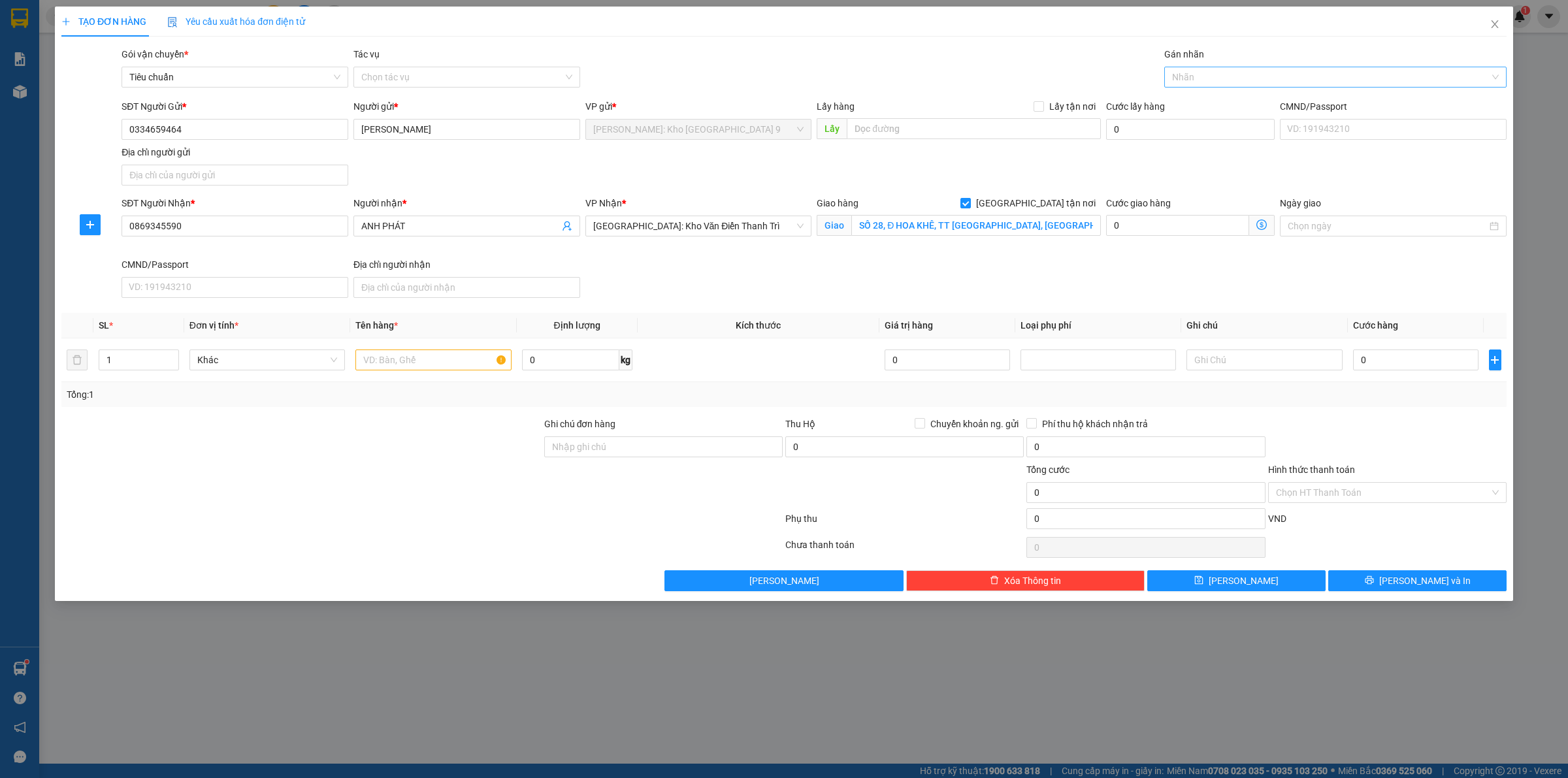
click at [1272, 70] on div at bounding box center [1328, 77] width 322 height 16
type input "GIAO"
click at [1255, 103] on div "[GEOGRAPHIC_DATA] tận nơi" at bounding box center [1335, 103] width 327 height 15
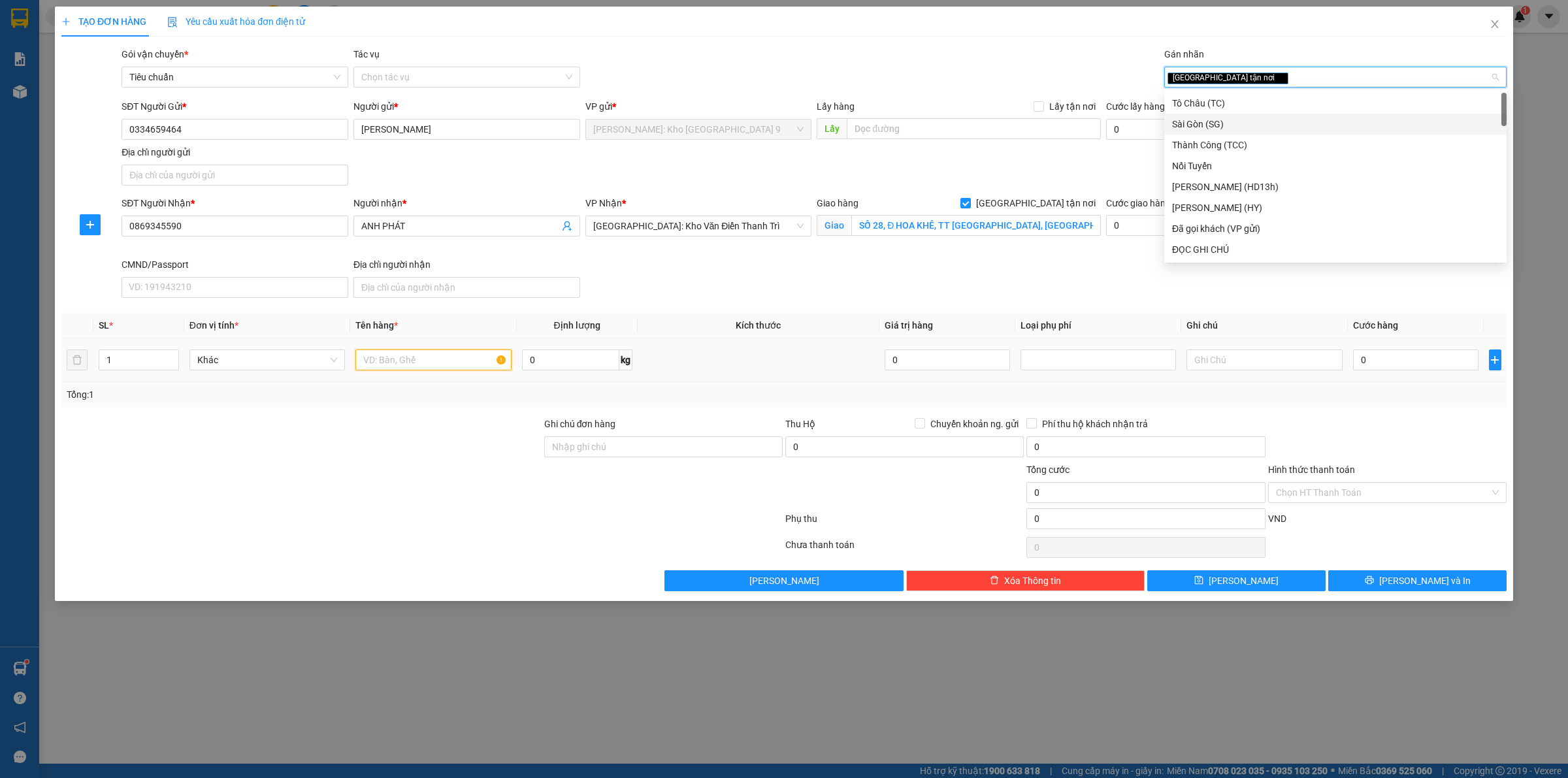
click at [488, 364] on input "text" at bounding box center [433, 360] width 156 height 21
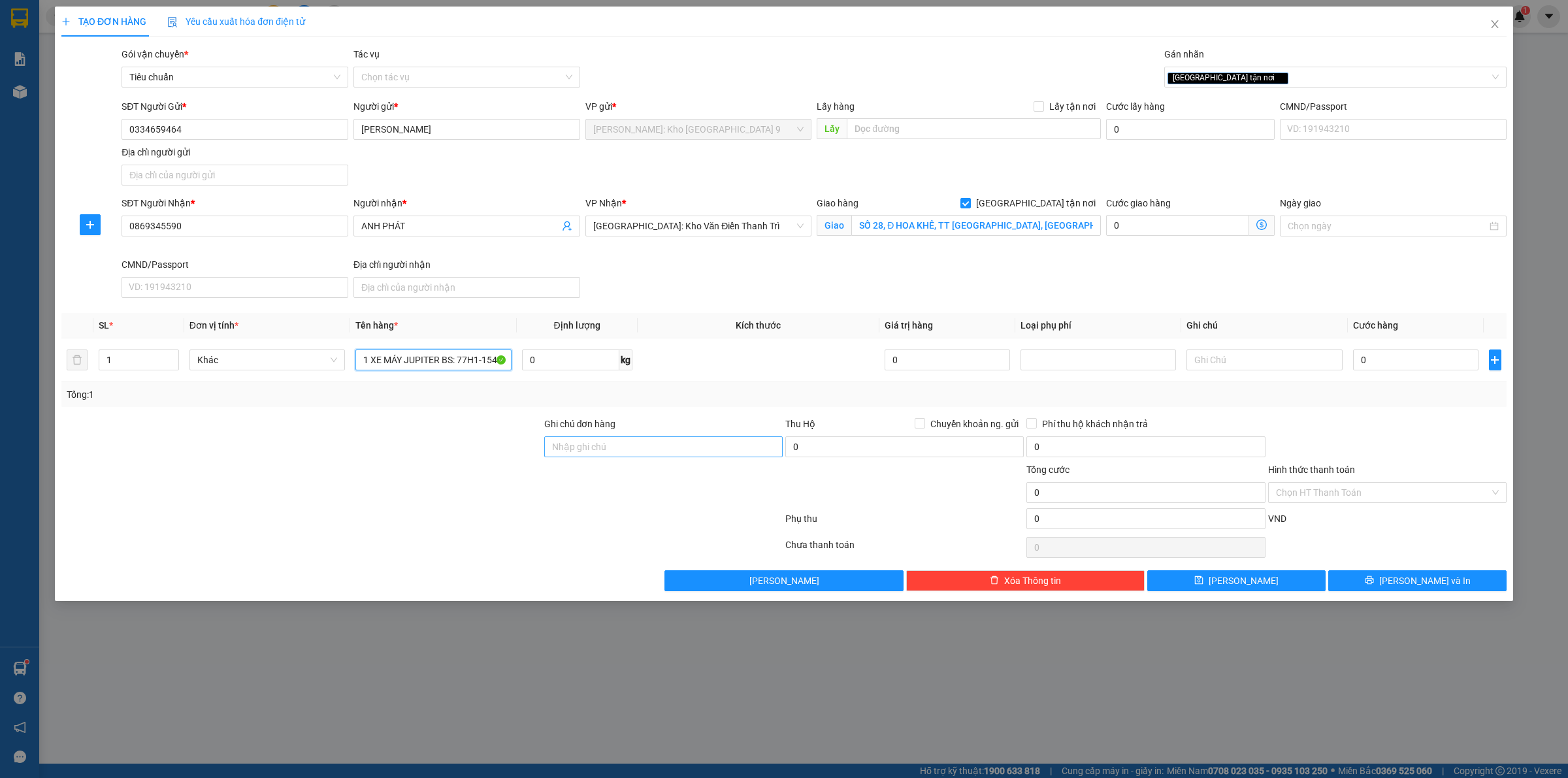
type input "1 XE MÁY JUPITER BS: 77H1-15428"
click at [634, 452] on input "Ghi chú đơn hàng" at bounding box center [663, 446] width 238 height 21
type input "CHÌA KHÓA CUỐN TAY LÁI, CAVET BỎ CỐP XE"
click at [1441, 367] on input "0" at bounding box center [1415, 360] width 125 height 21
type input "1"
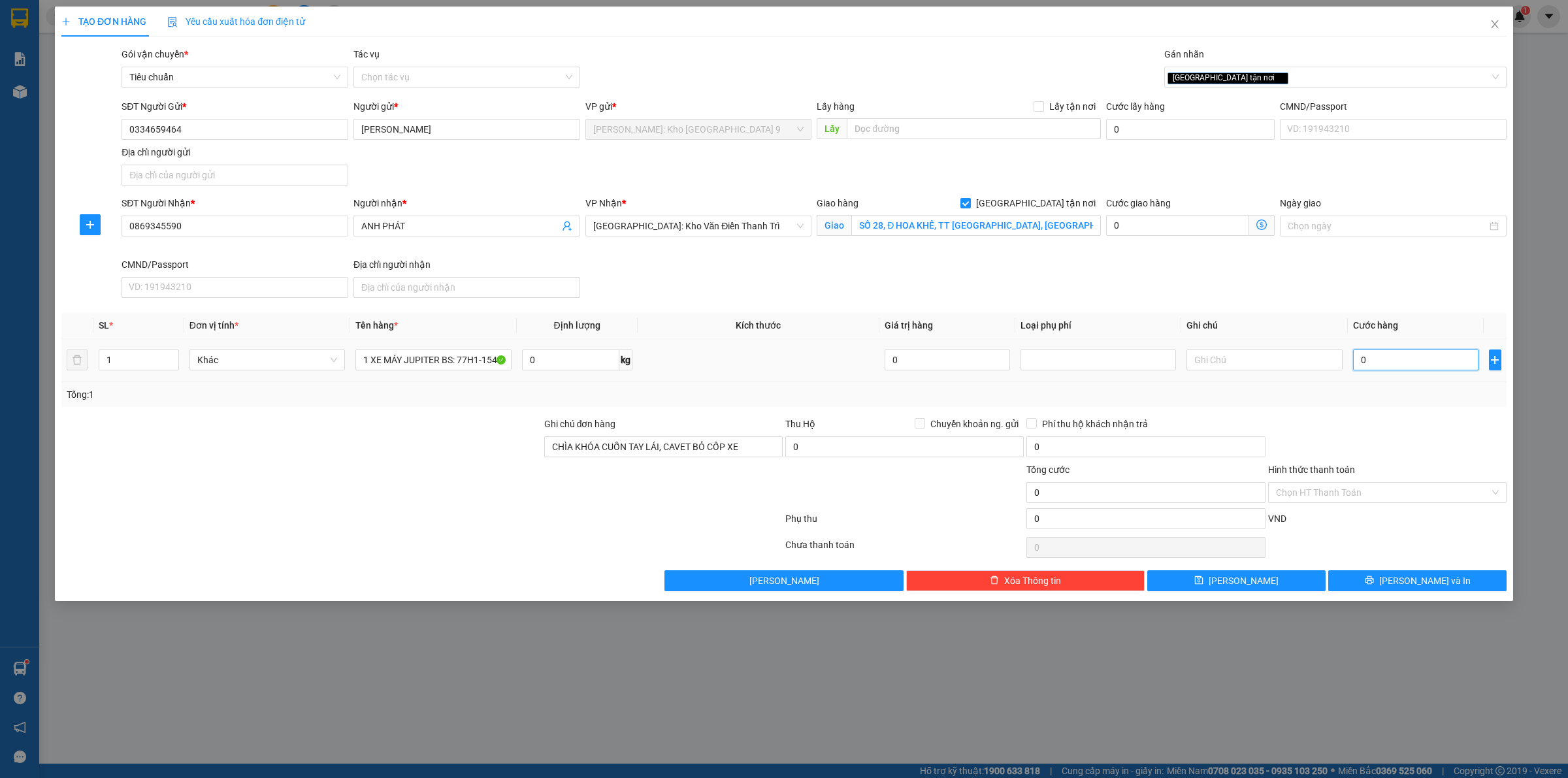
type input "1"
type input "12"
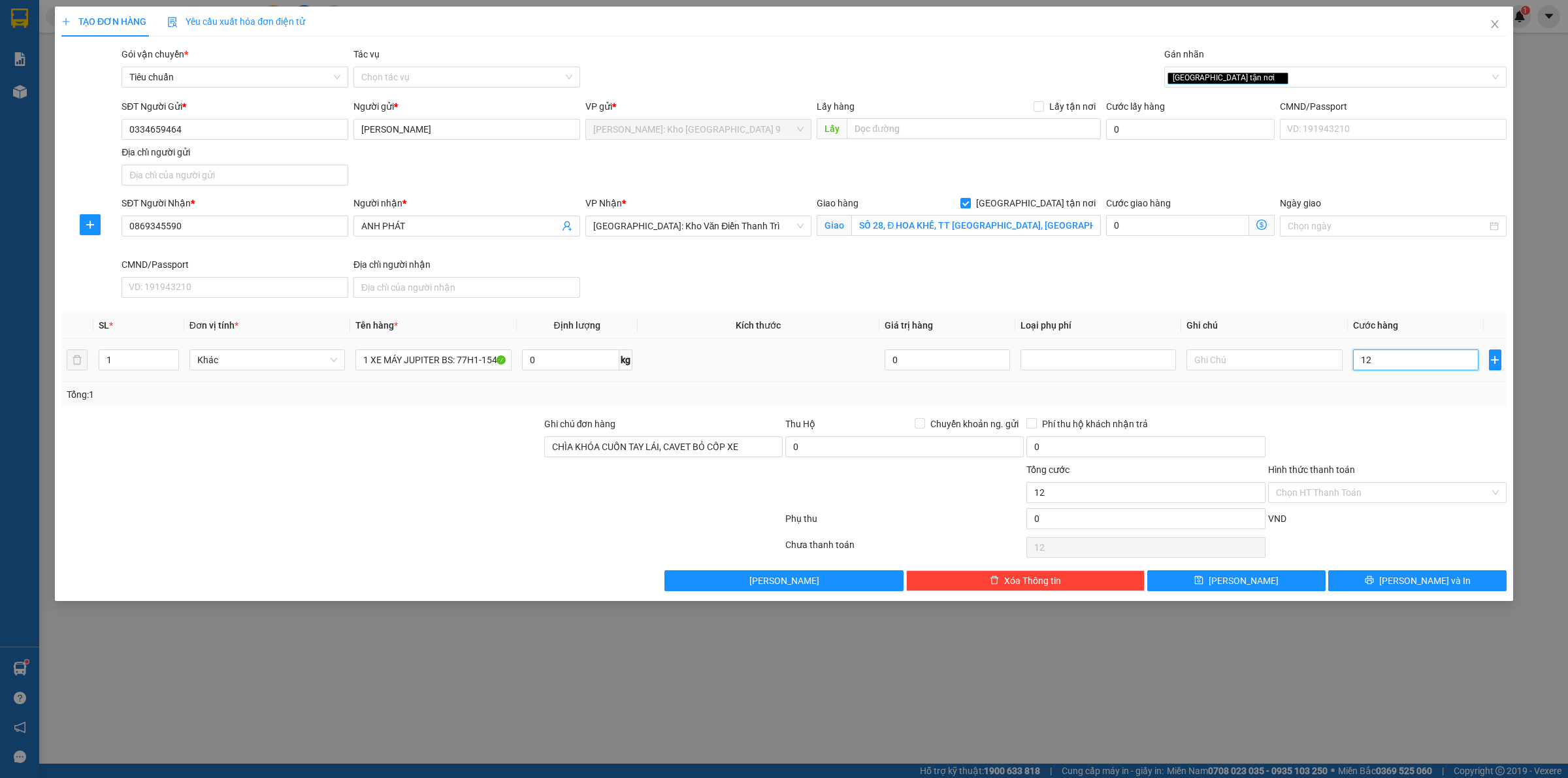
type input "127"
type input "1.270"
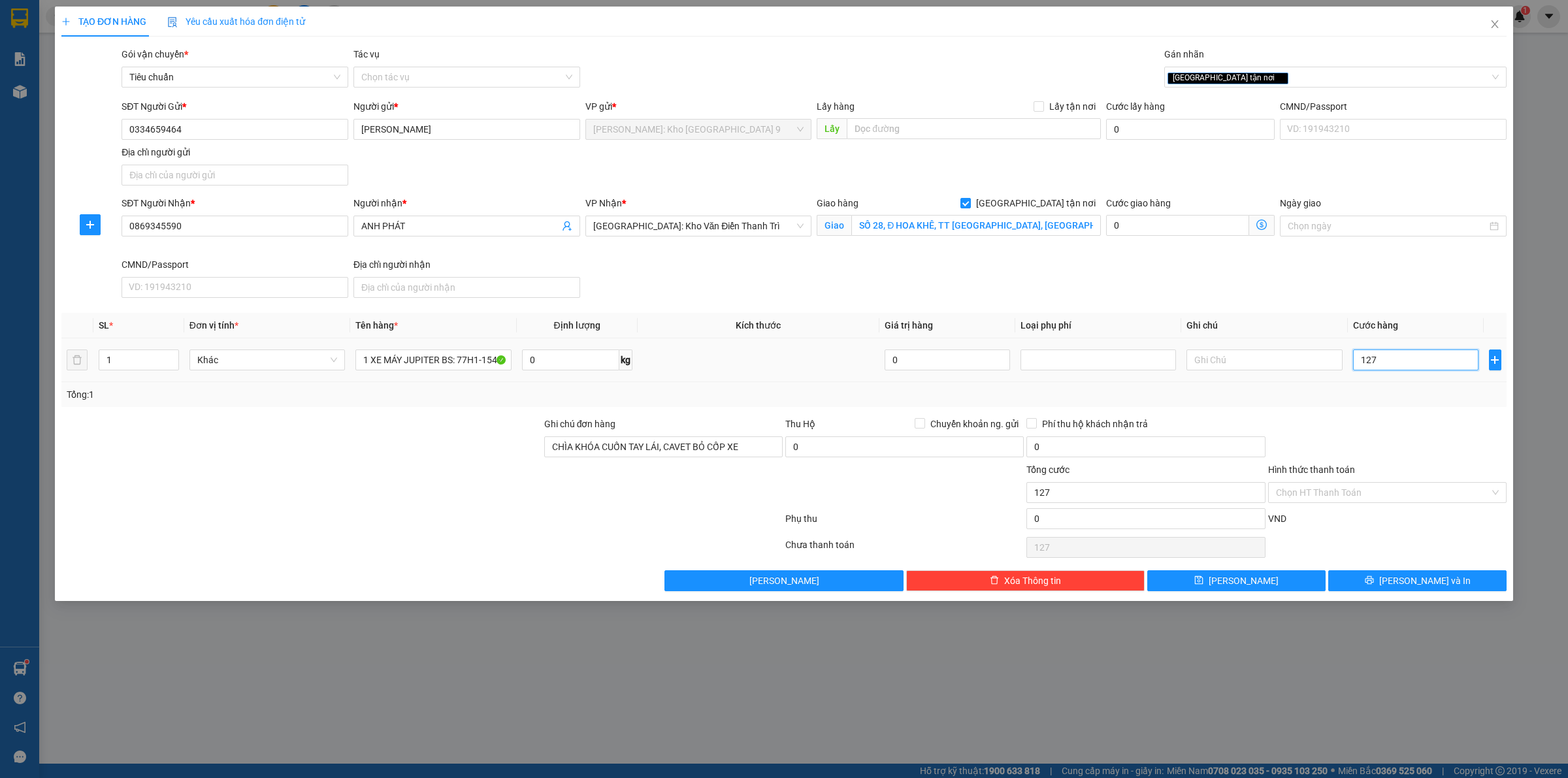
type input "1.270"
type input "12.700"
type input "127.000"
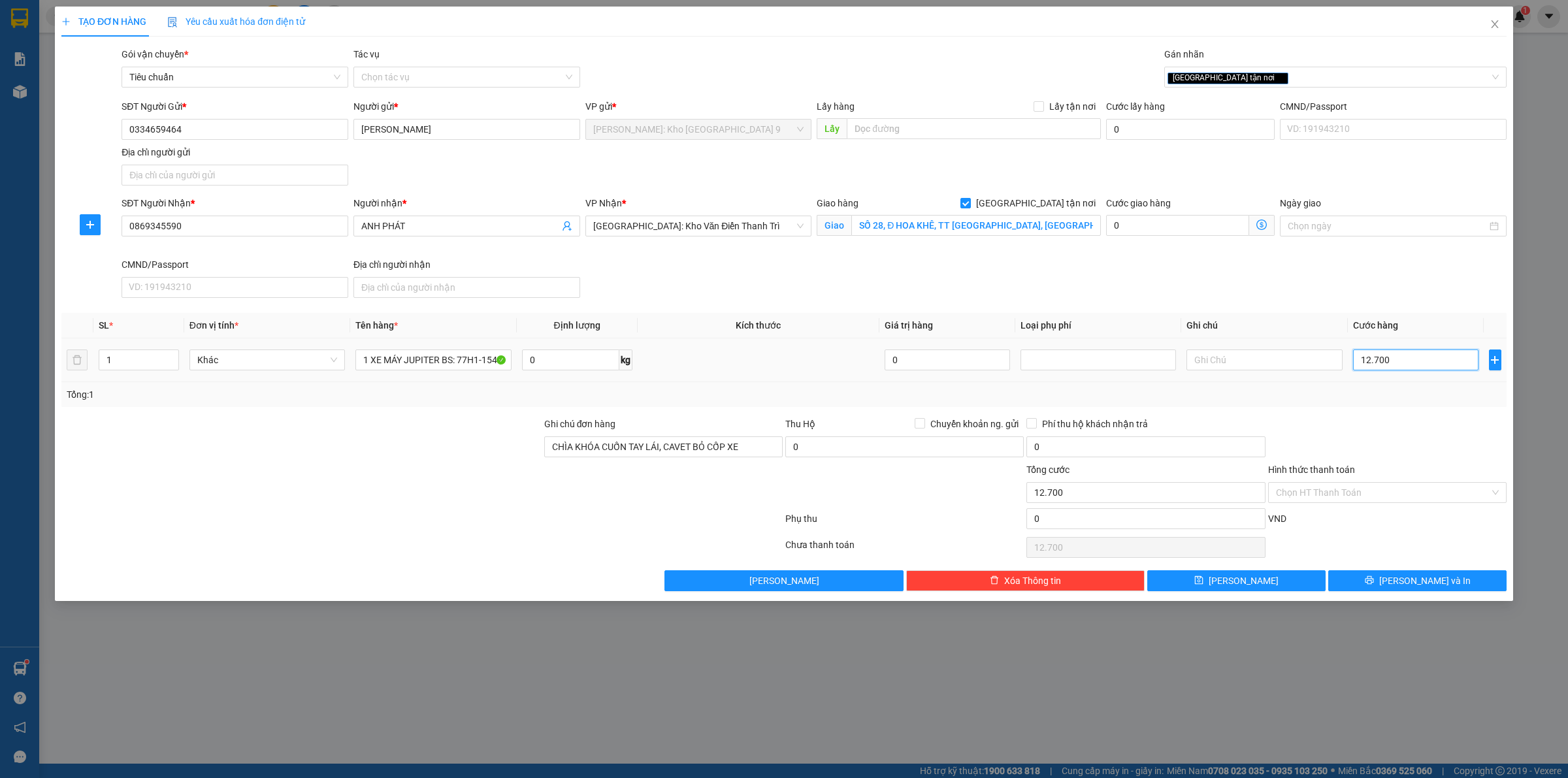
type input "127.000"
type input "1.270.000"
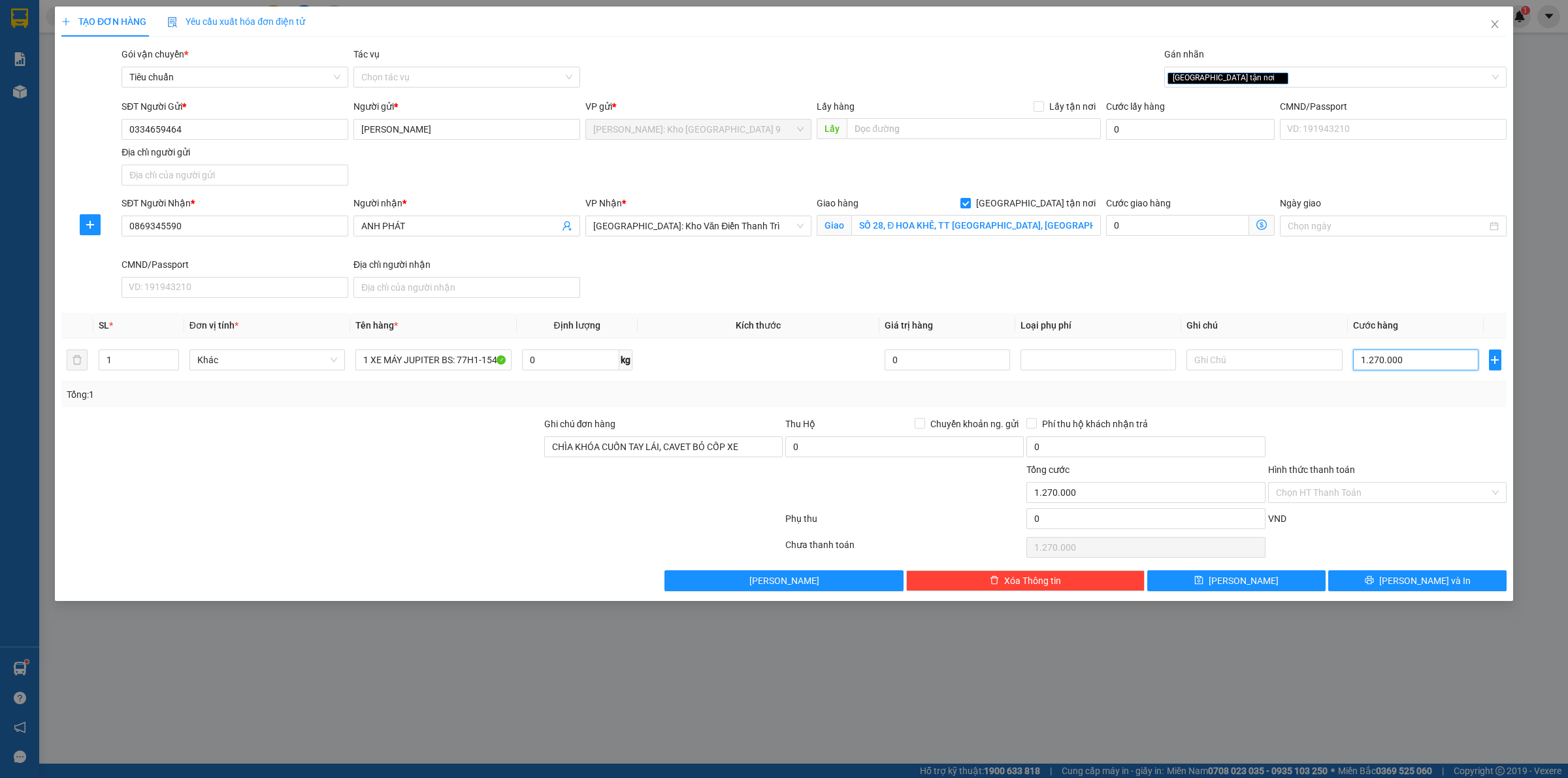
type input "1.270.000"
click at [1402, 443] on div at bounding box center [1387, 440] width 241 height 46
click at [1376, 500] on input "Hình thức thanh toán" at bounding box center [1382, 492] width 214 height 20
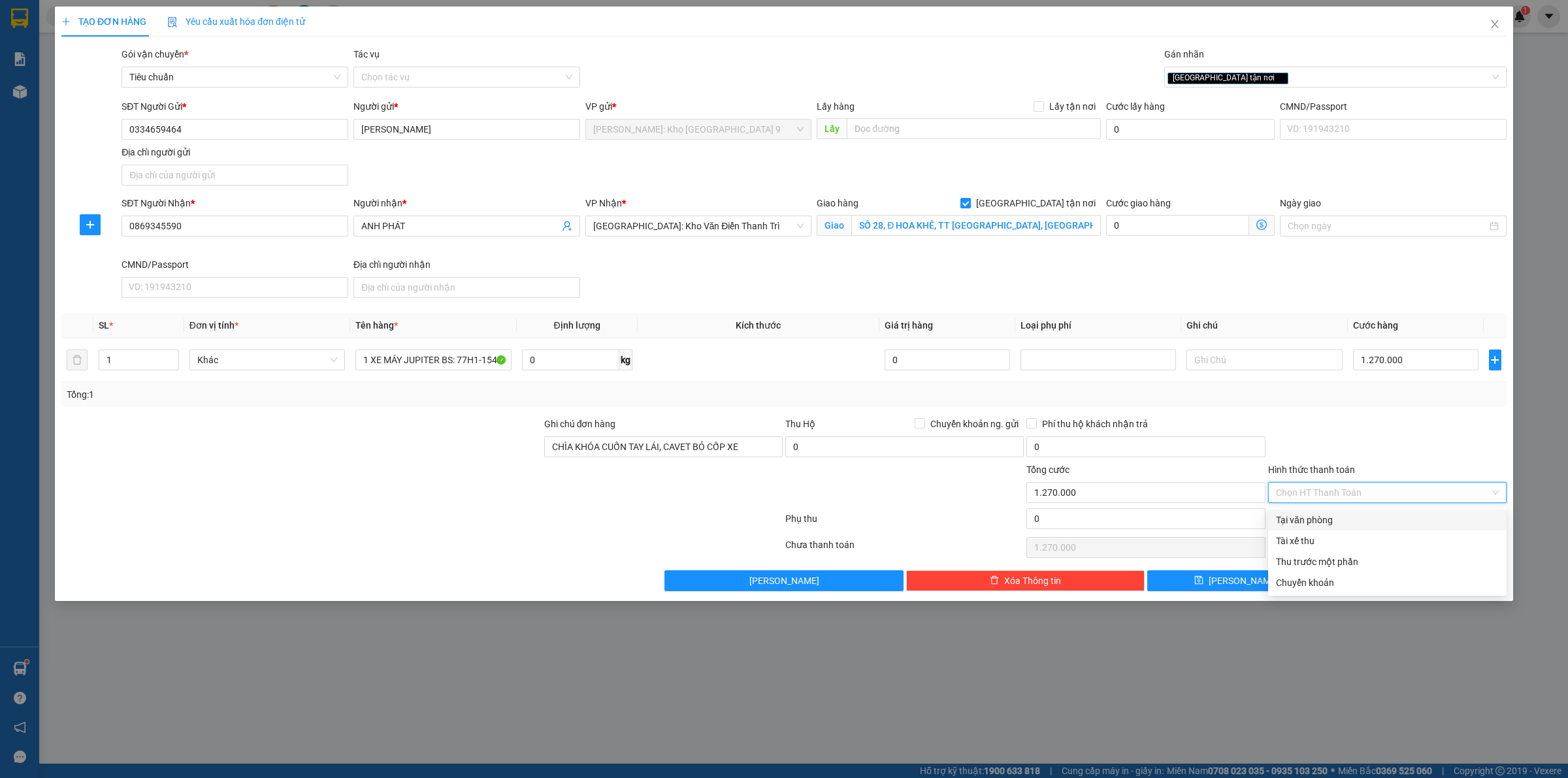
click at [1365, 523] on div "Tại văn phòng" at bounding box center [1387, 519] width 223 height 15
type input "0"
click at [1374, 582] on icon "printer" at bounding box center [1369, 579] width 9 height 9
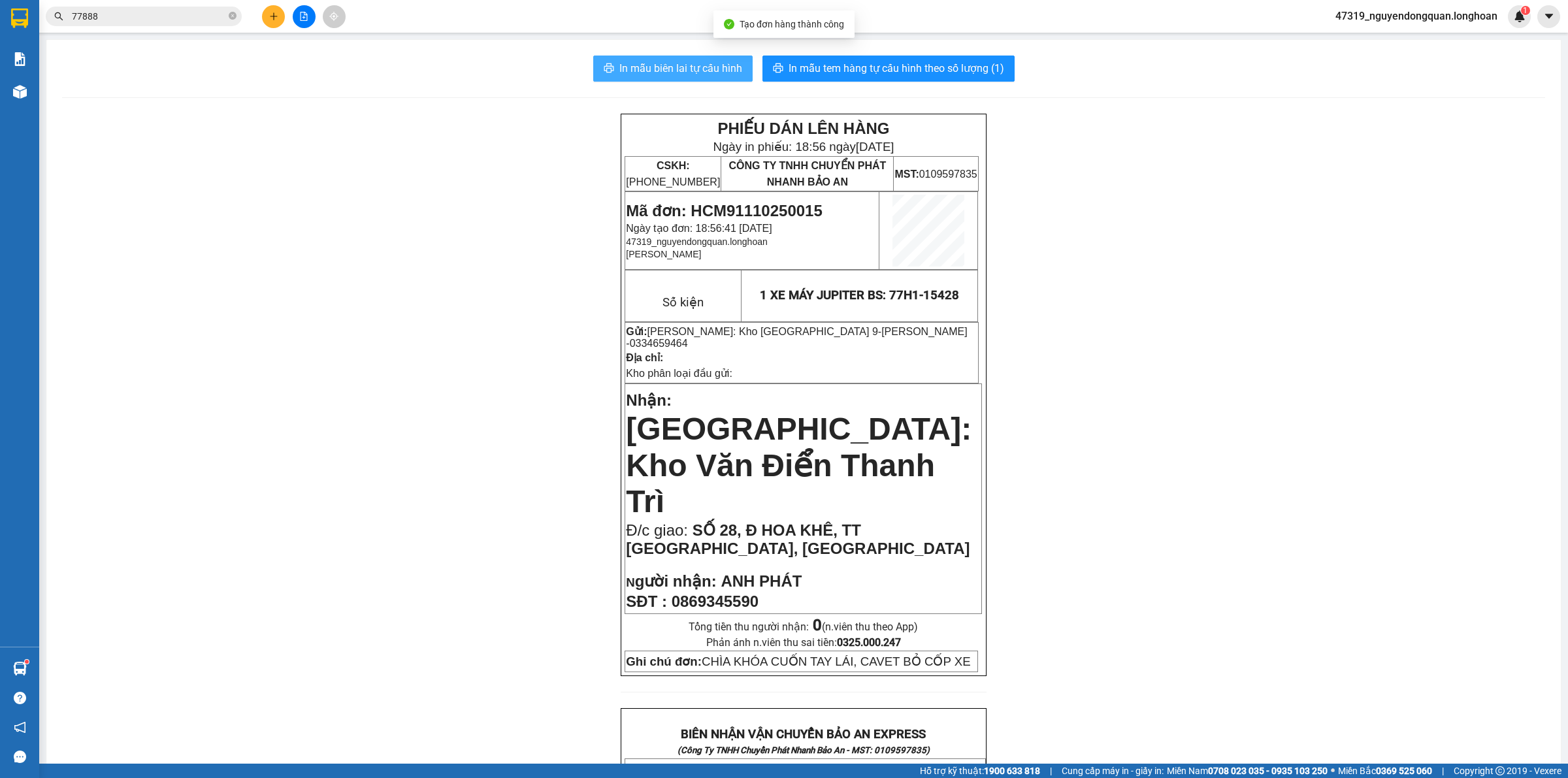
click at [710, 76] on span "In mẫu biên lai tự cấu hình" at bounding box center [681, 68] width 123 height 16
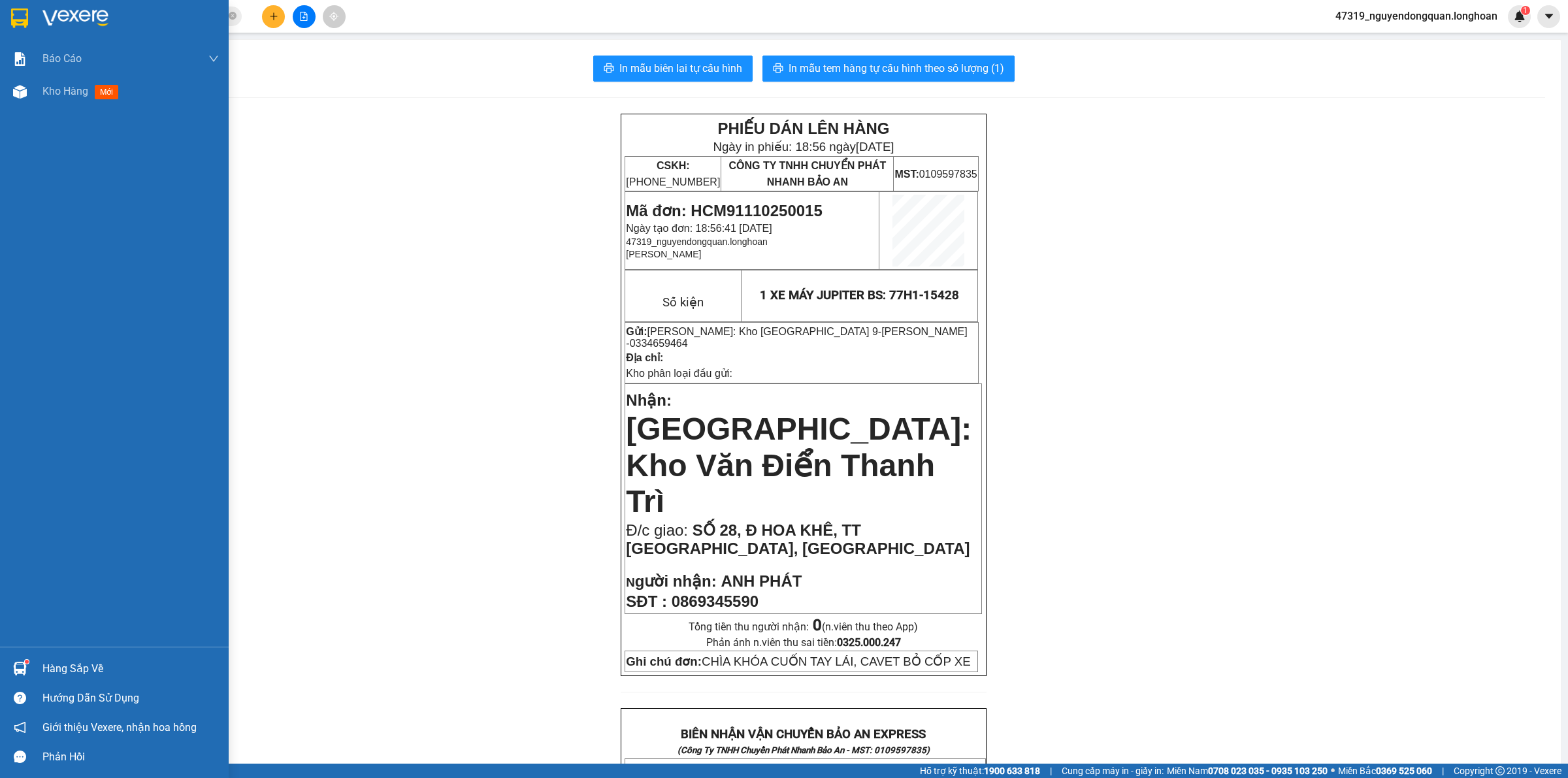
click at [40, 7] on div at bounding box center [114, 21] width 228 height 43
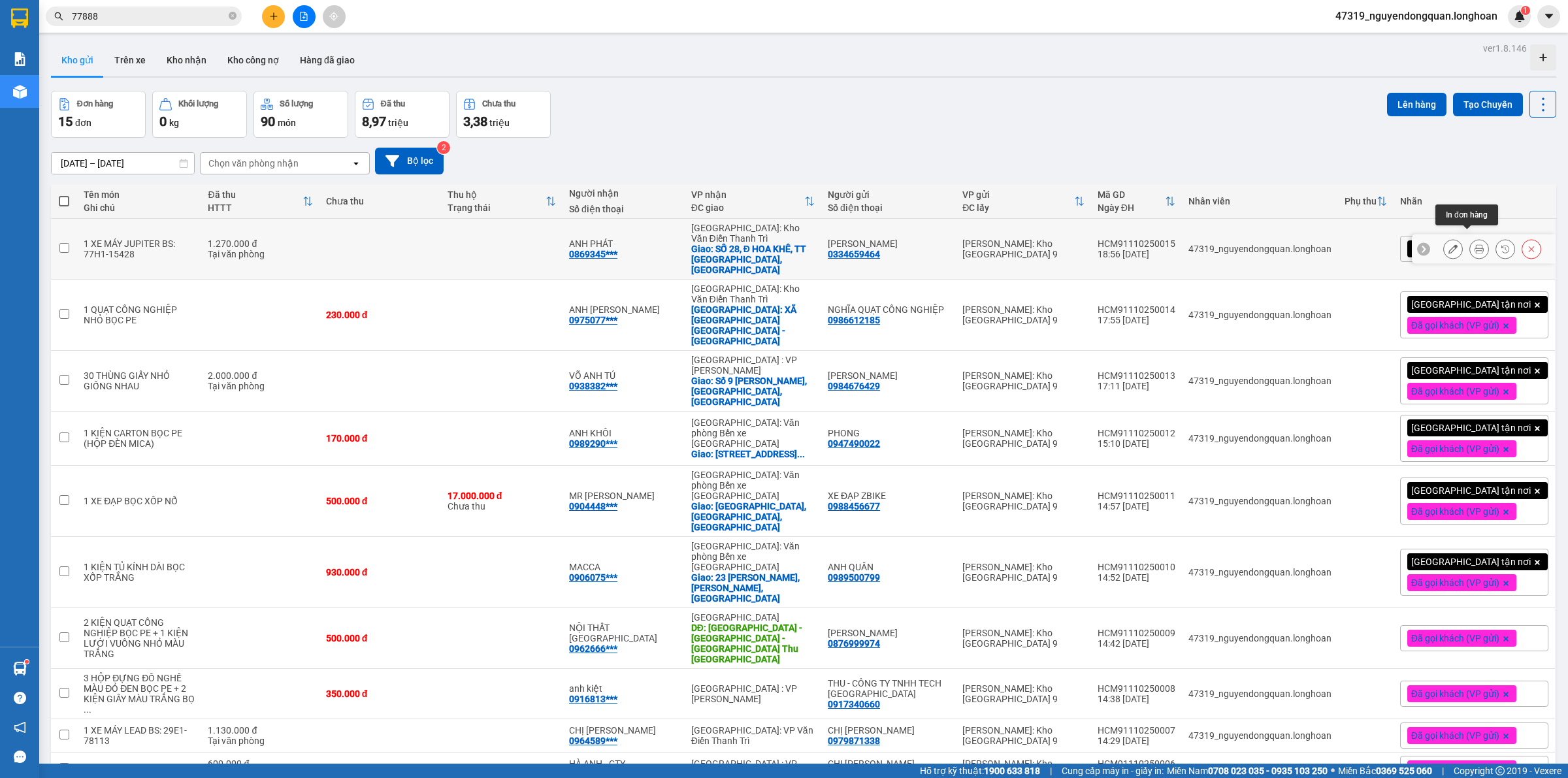
click at [1469, 237] on button at bounding box center [1479, 249] width 18 height 23
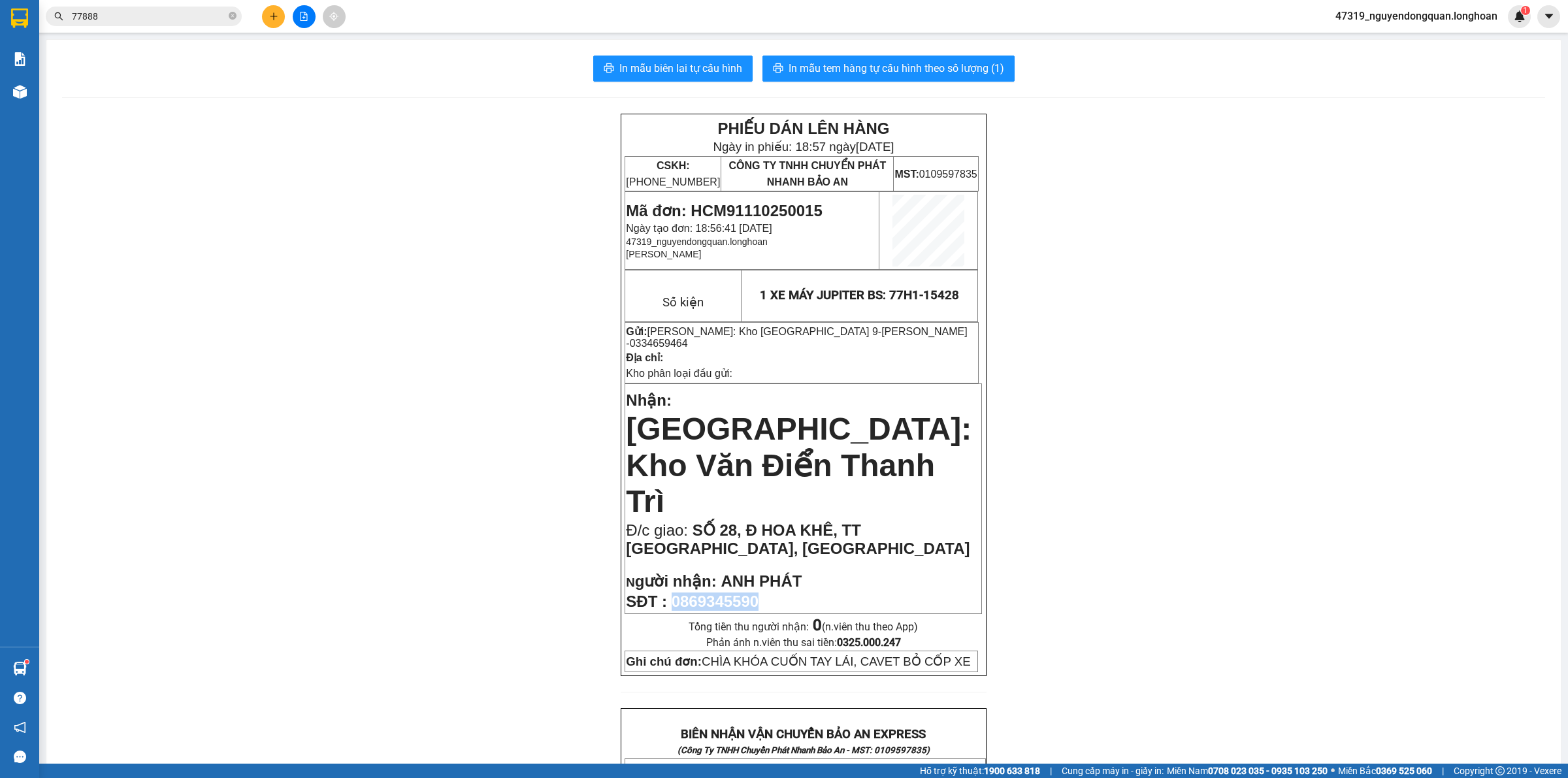
drag, startPoint x: 668, startPoint y: 524, endPoint x: 771, endPoint y: 521, distance: 103.0
click at [771, 592] on p "SĐT : 0869345590" at bounding box center [803, 602] width 354 height 18
copy span "0869345590"
click at [430, 440] on div "PHIẾU DÁN LÊN HÀNG Ngày in phiếu: 18:57 [DATE] CSKH: [PHONE_NUMBER] CÔNG TY TNH…" at bounding box center [803, 779] width 1482 height 1331
click at [448, 500] on div "PHIẾU DÁN LÊN HÀNG Ngày in phiếu: 18:57 [DATE] CSKH: [PHONE_NUMBER] CÔNG TY TNH…" at bounding box center [803, 779] width 1482 height 1331
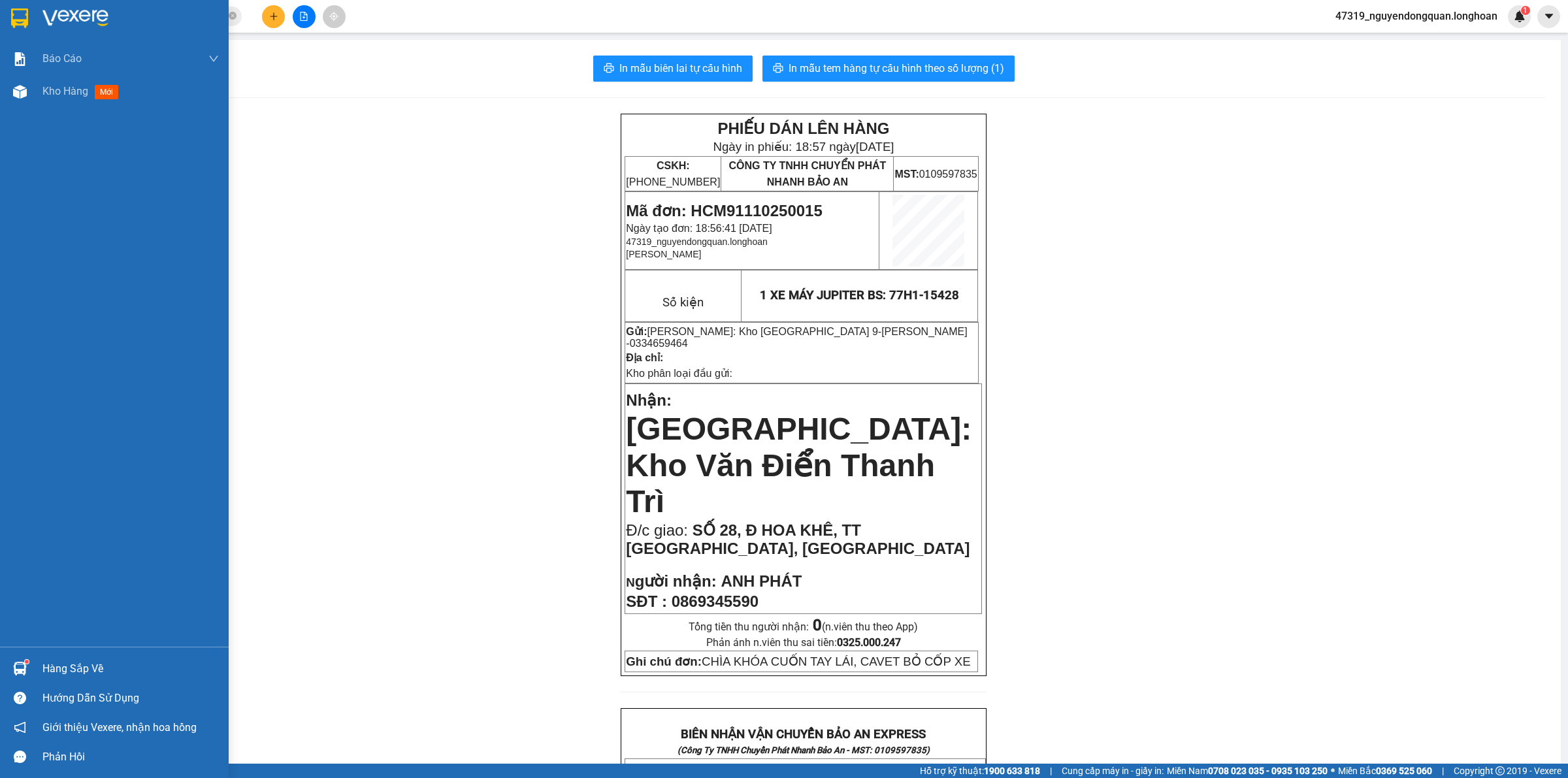
click at [38, 24] on div at bounding box center [114, 21] width 228 height 43
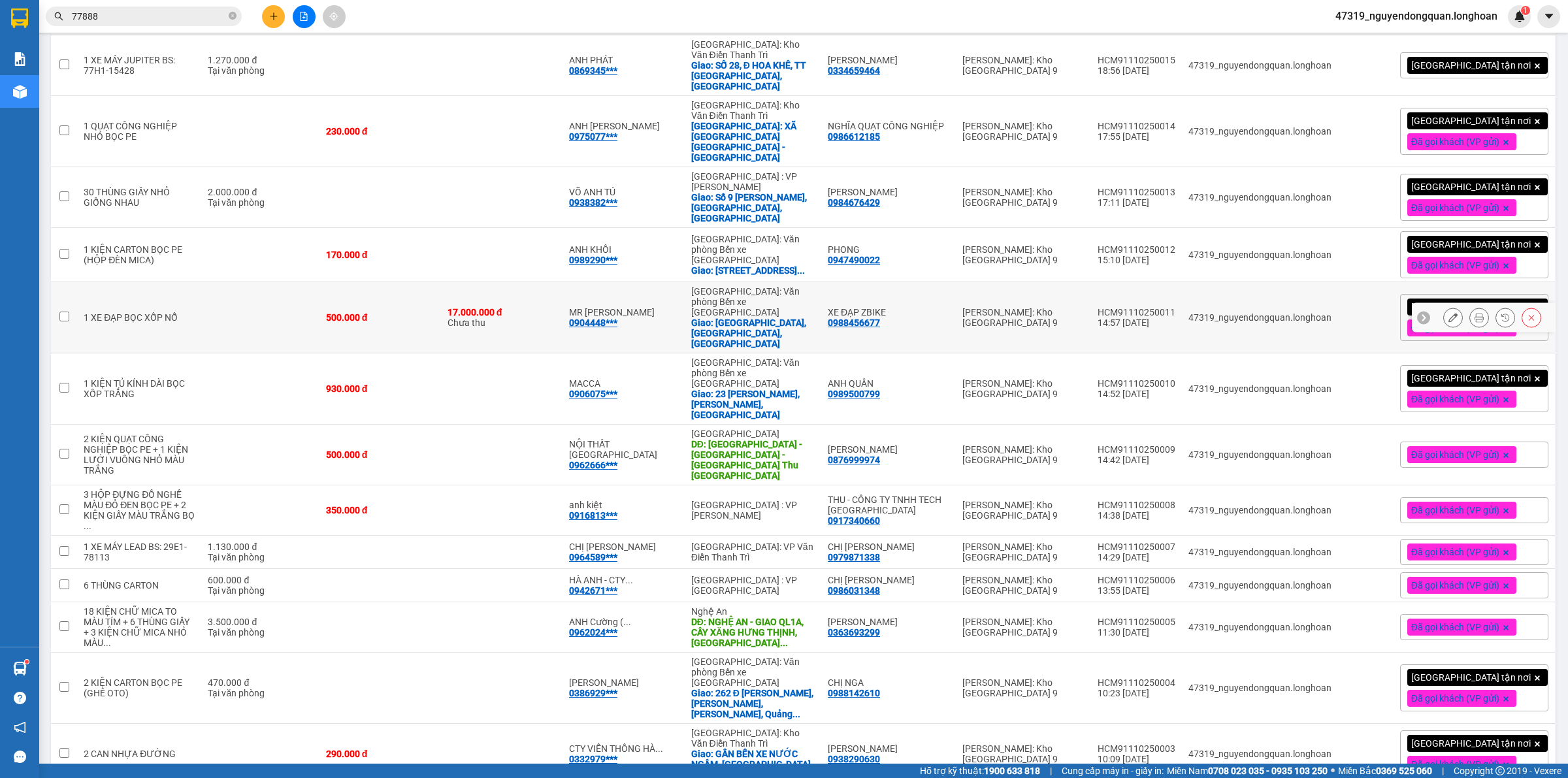
scroll to position [269, 0]
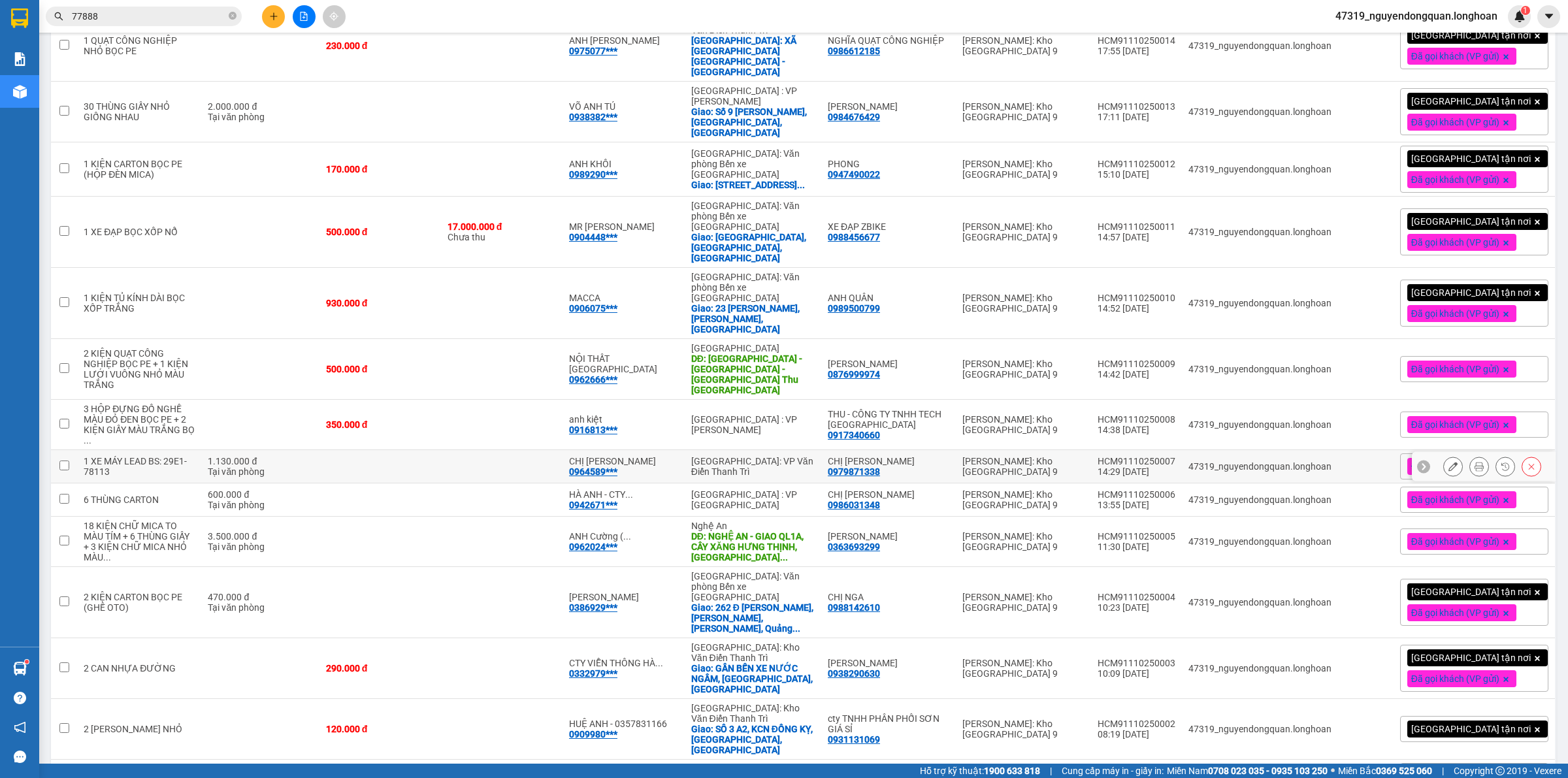
click at [1469, 455] on button at bounding box center [1479, 466] width 18 height 23
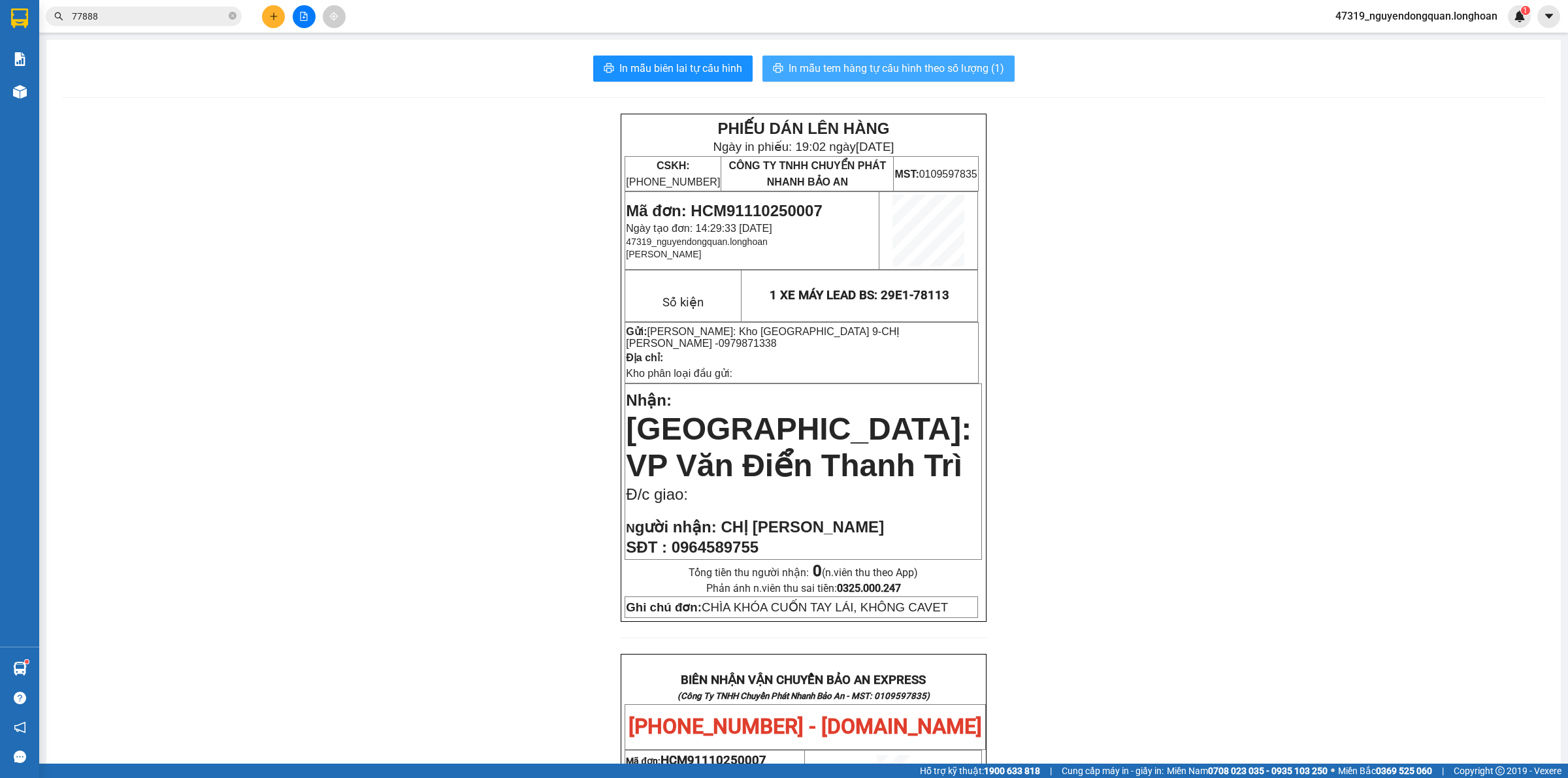
click at [929, 72] on span "In mẫu tem hàng tự cấu hình theo số lượng (1)" at bounding box center [896, 68] width 215 height 16
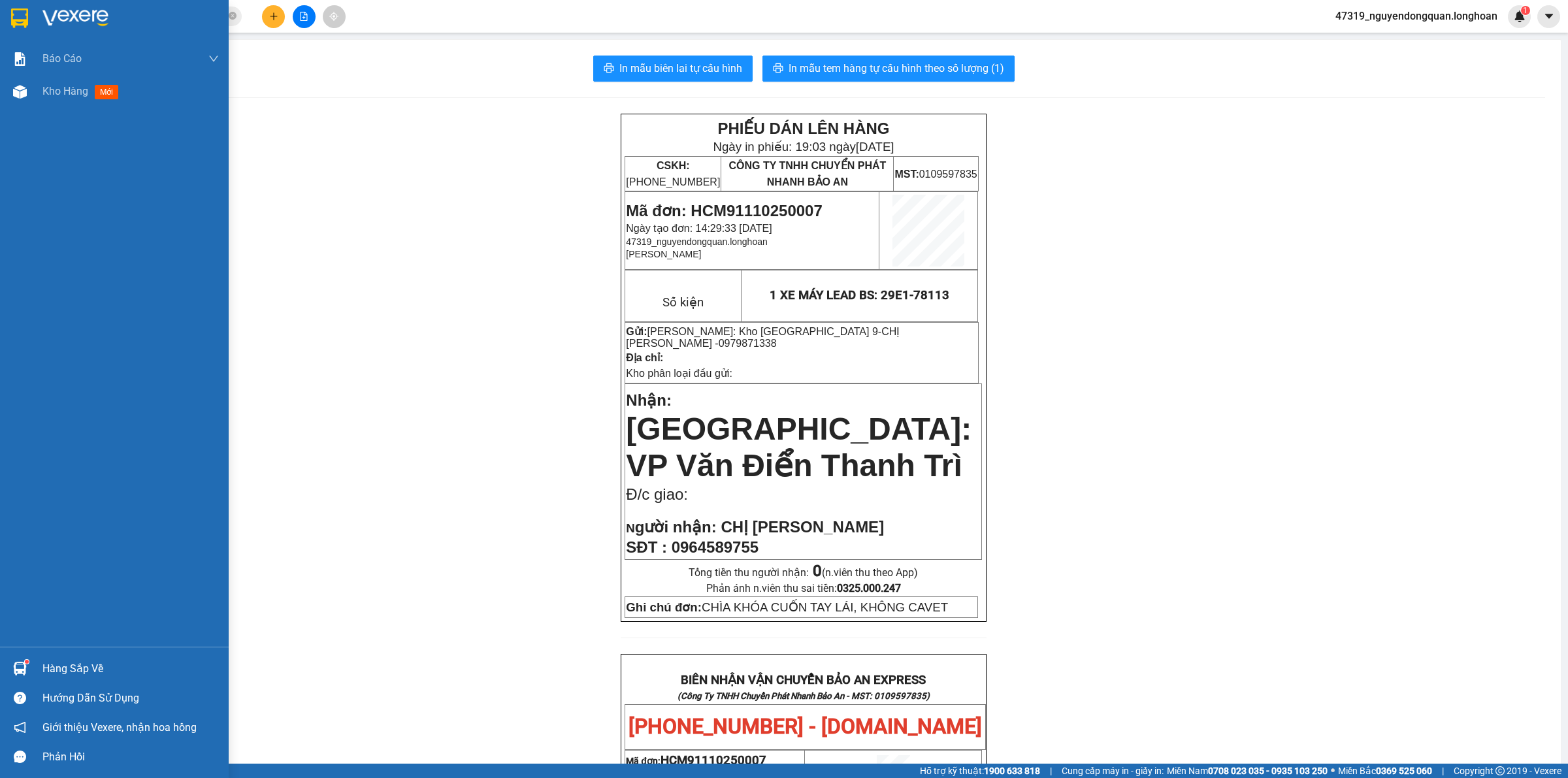
click at [44, 14] on img at bounding box center [76, 18] width 66 height 20
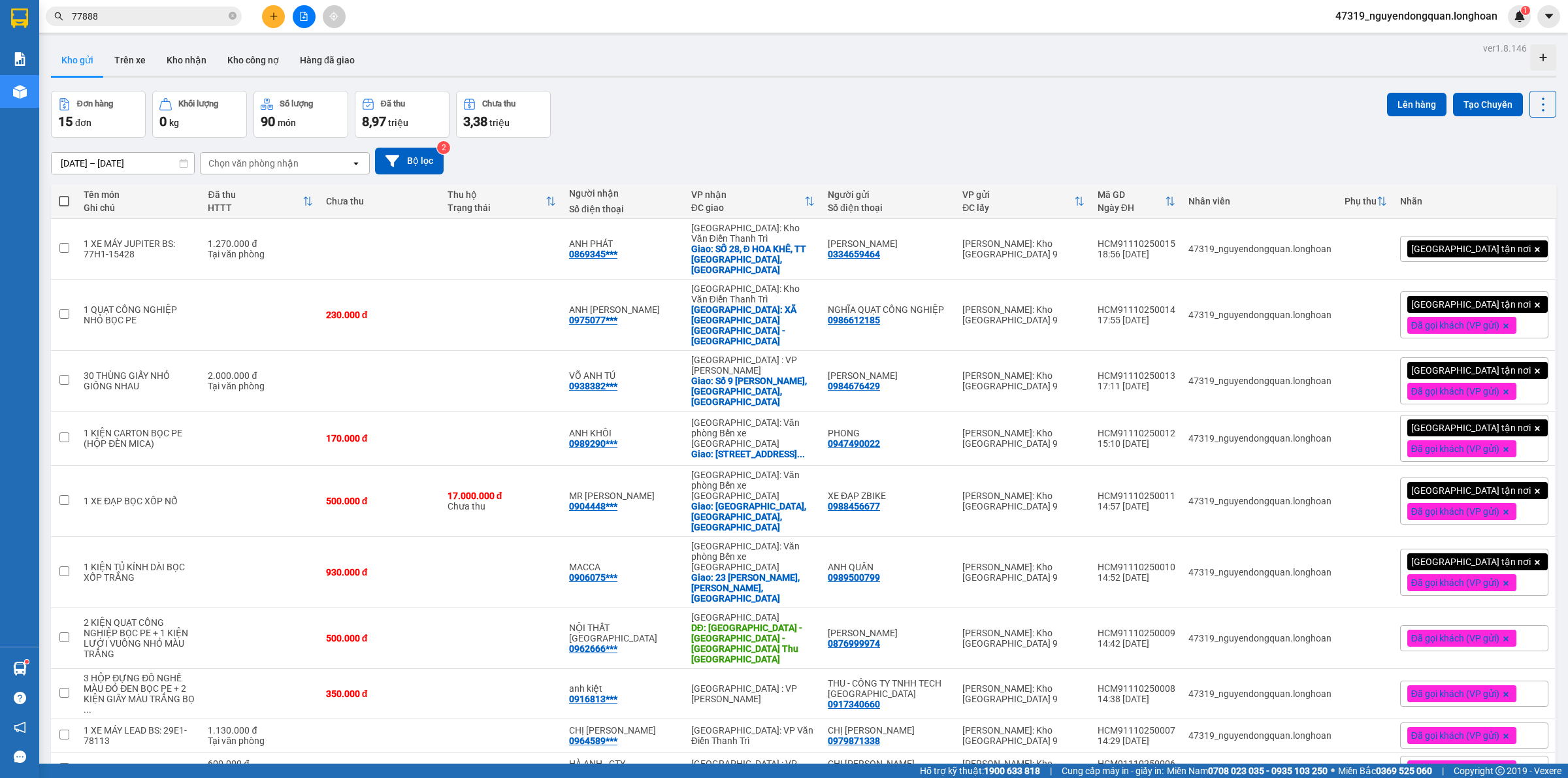
click at [1517, 246] on div "[GEOGRAPHIC_DATA] tận nơi" at bounding box center [1474, 249] width 148 height 26
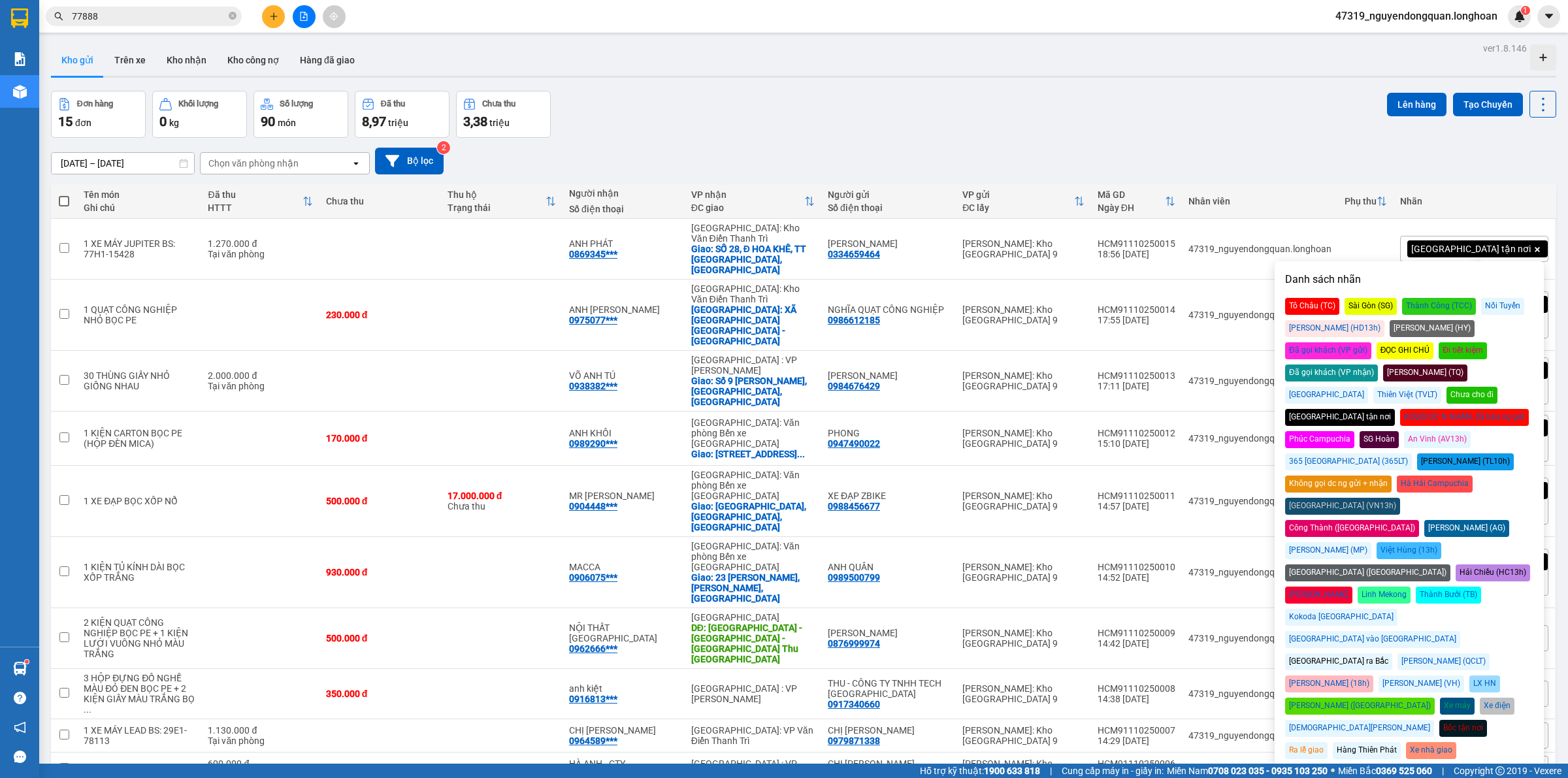
click at [1371, 342] on div "Đã gọi khách (VP gửi)" at bounding box center [1327, 350] width 86 height 17
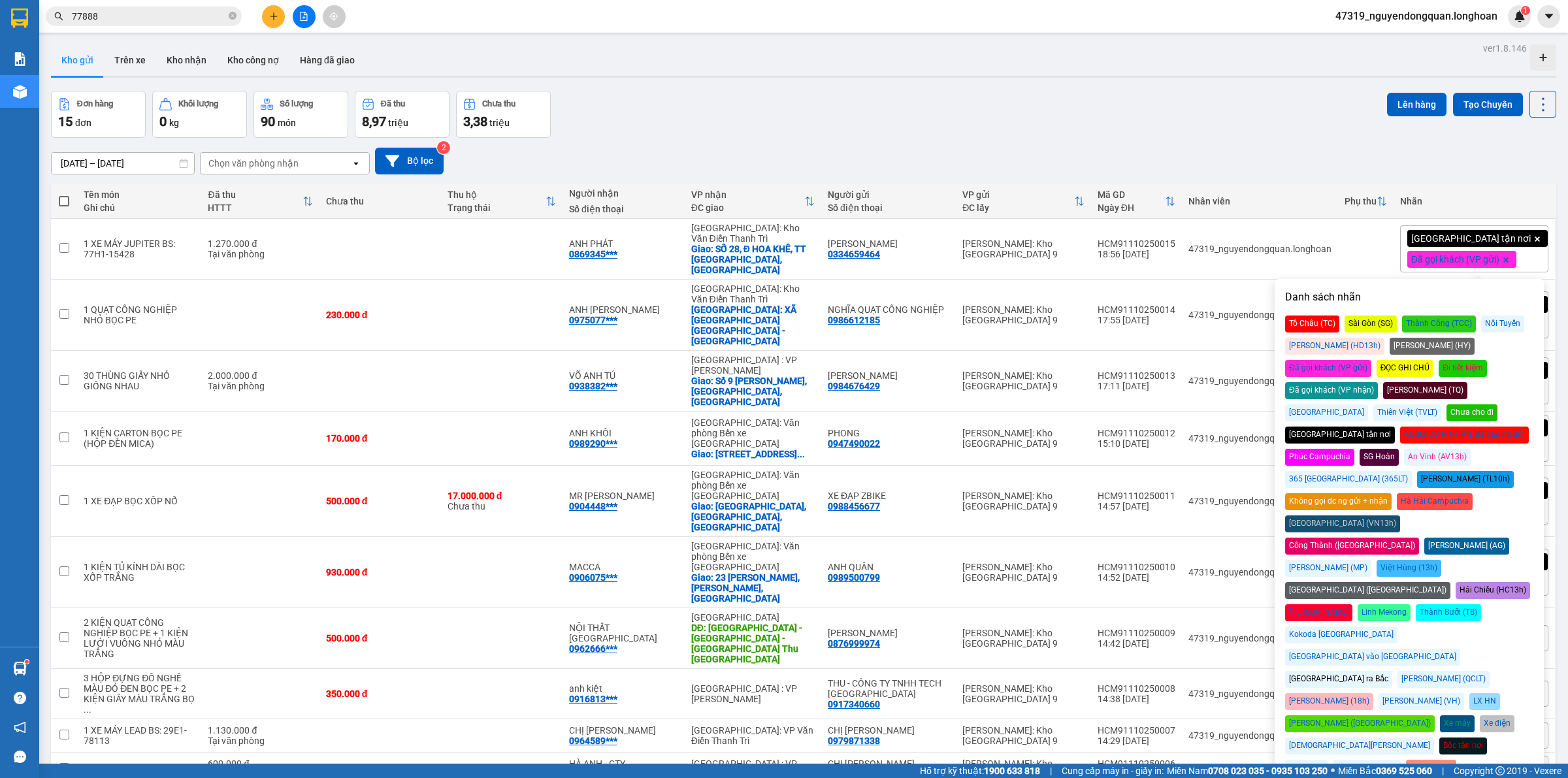
click at [1245, 181] on div "[DATE] – [DATE] Press the down arrow key to interact with the calendar and sele…" at bounding box center [803, 160] width 1505 height 47
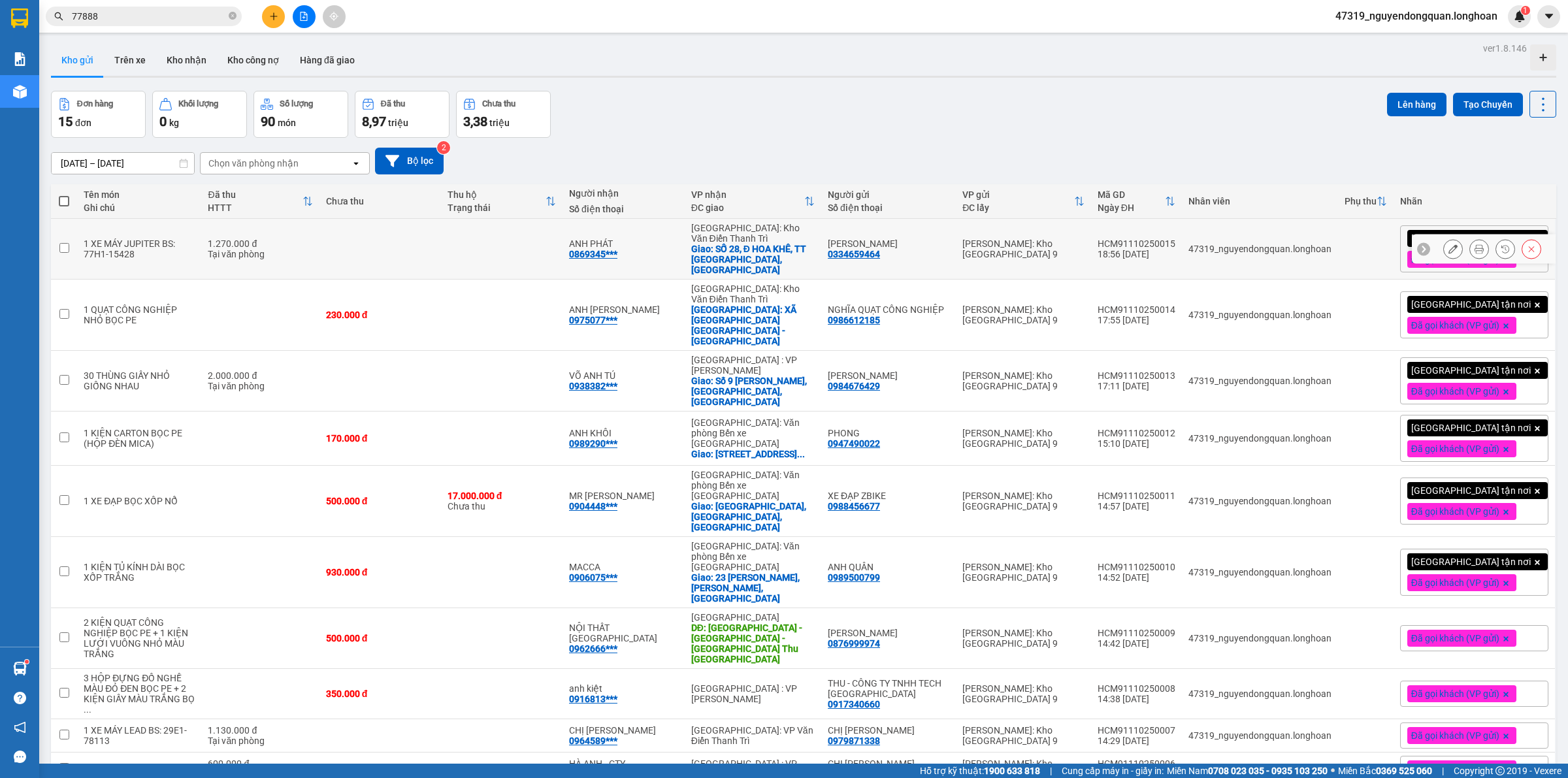
click at [1444, 245] on button at bounding box center [1453, 249] width 18 height 23
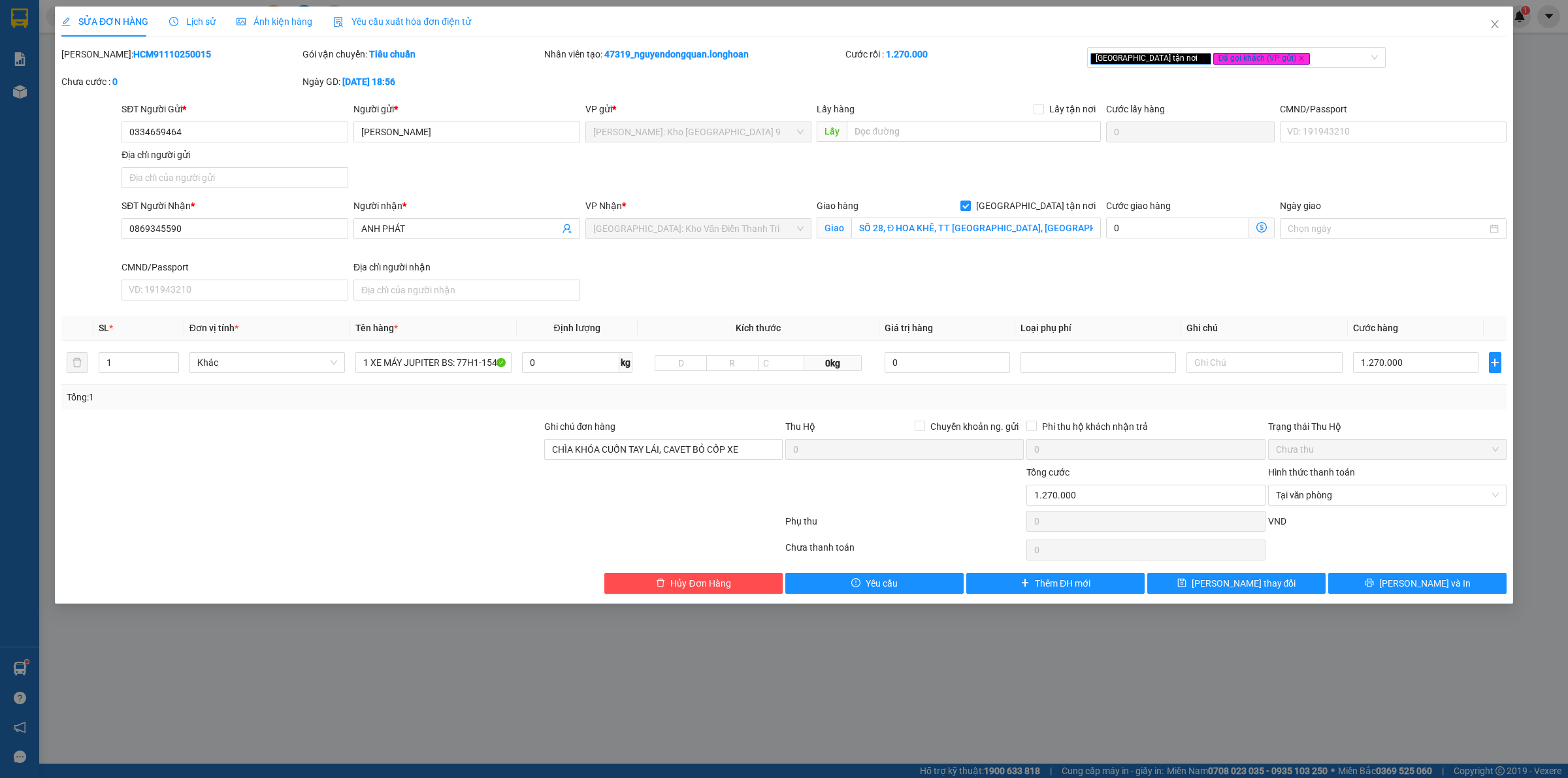
type input "0334659464"
type input "[PERSON_NAME]"
type input "0869345590"
type input "ANH PHÁT"
checkbox input "true"
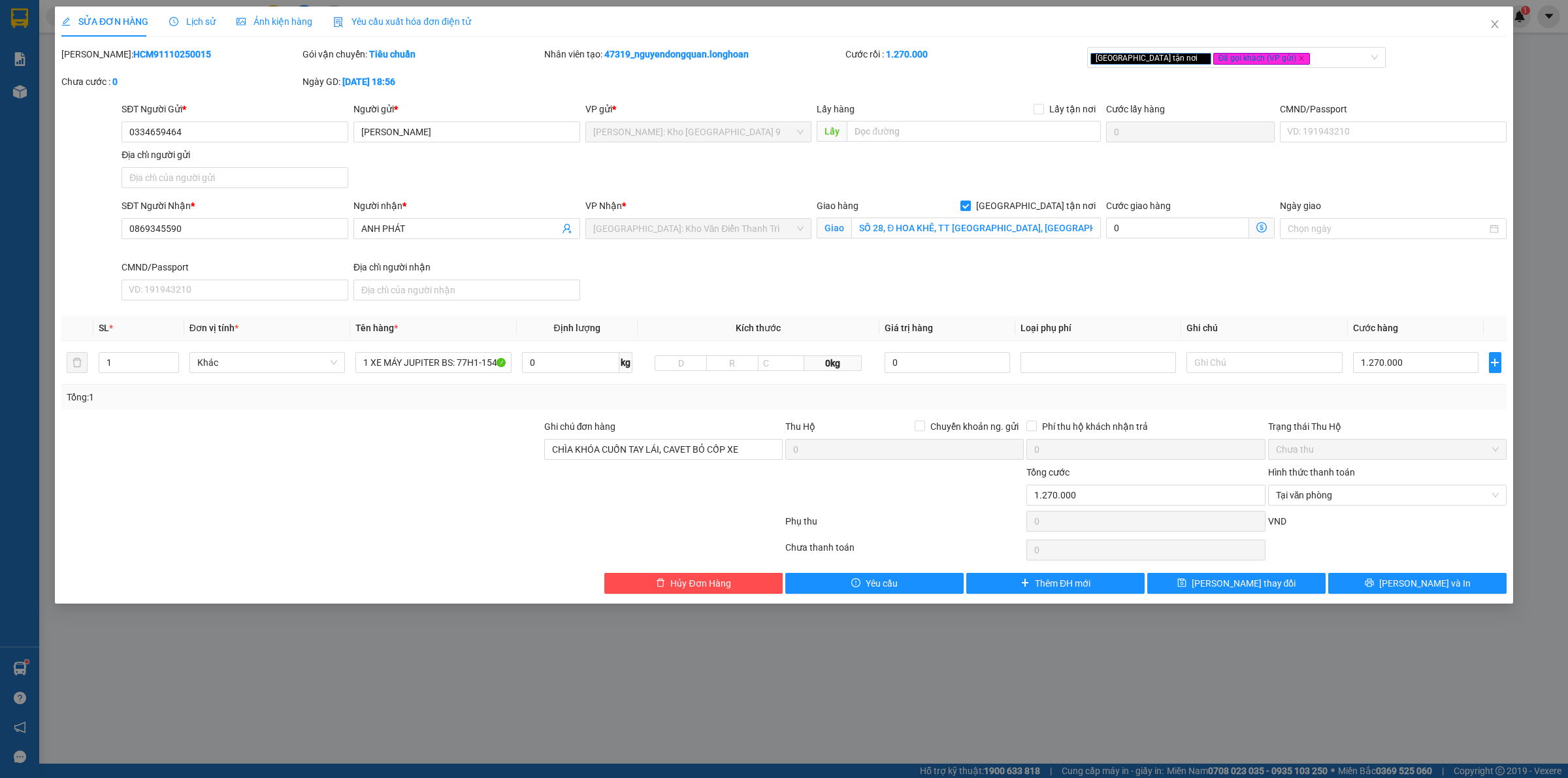
type input "SỐ 28, Đ HOA KHÊ, TT [GEOGRAPHIC_DATA], [GEOGRAPHIC_DATA]"
type input "CHÌA KHÓA CUỐN TAY LÁI, CAVET BỎ CỐP XE"
type input "0"
type input "1.270.000"
click at [1497, 24] on icon "close" at bounding box center [1495, 24] width 11 height 11
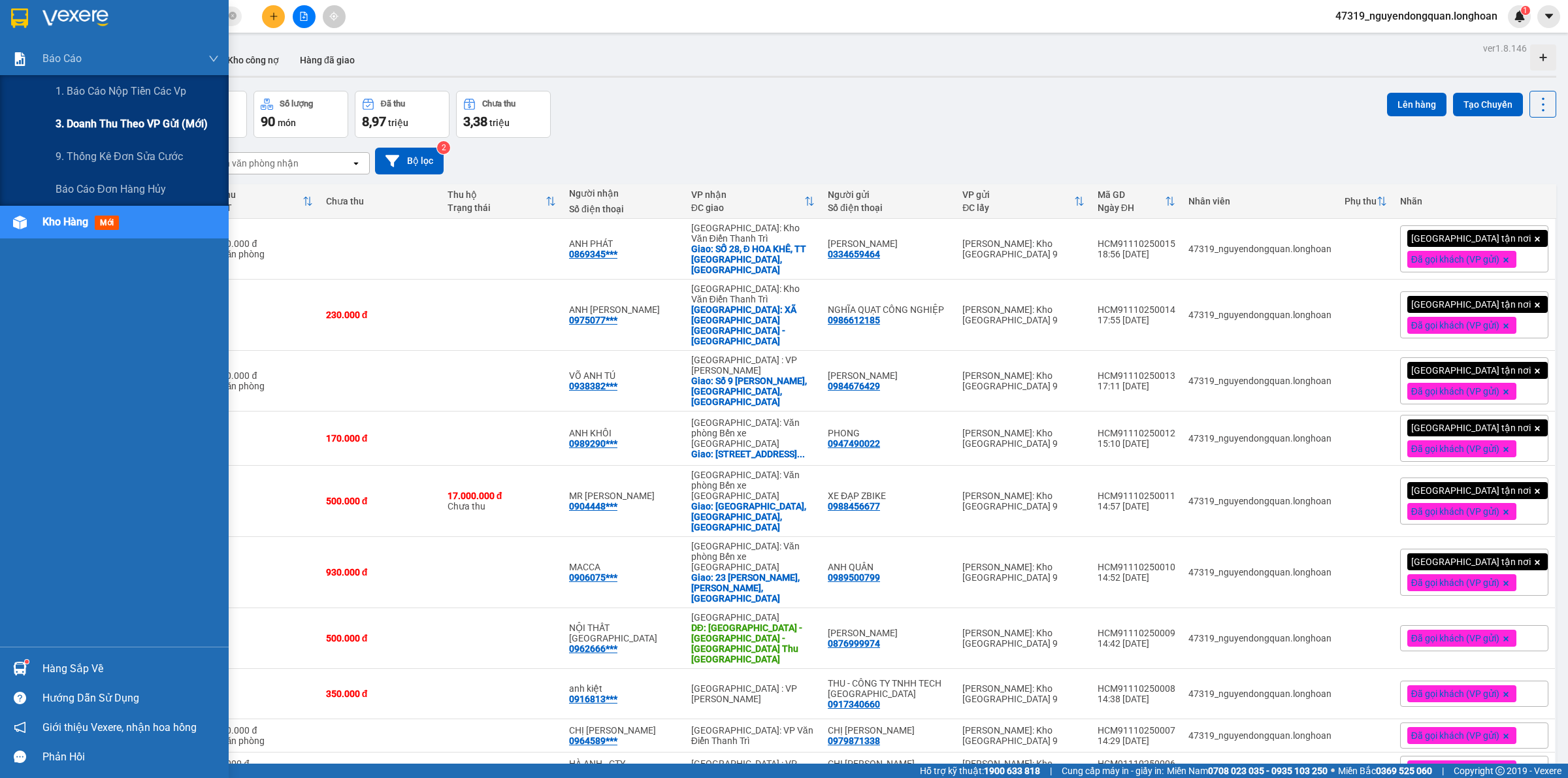
click at [79, 137] on div "3. Doanh Thu theo VP Gửi (mới)" at bounding box center [137, 124] width 163 height 33
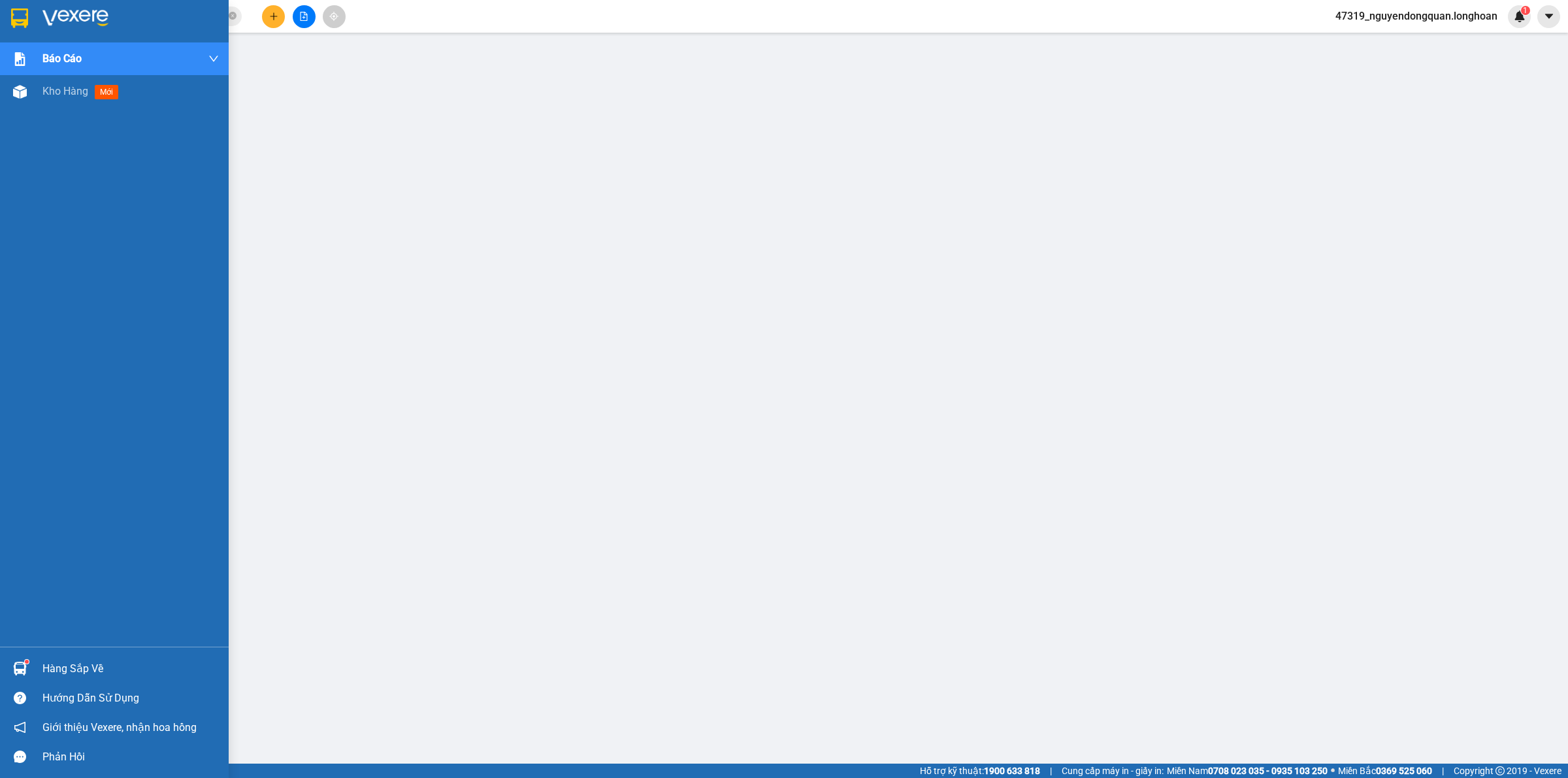
click at [86, 28] on div at bounding box center [114, 21] width 228 height 43
